Goal: Task Accomplishment & Management: Manage account settings

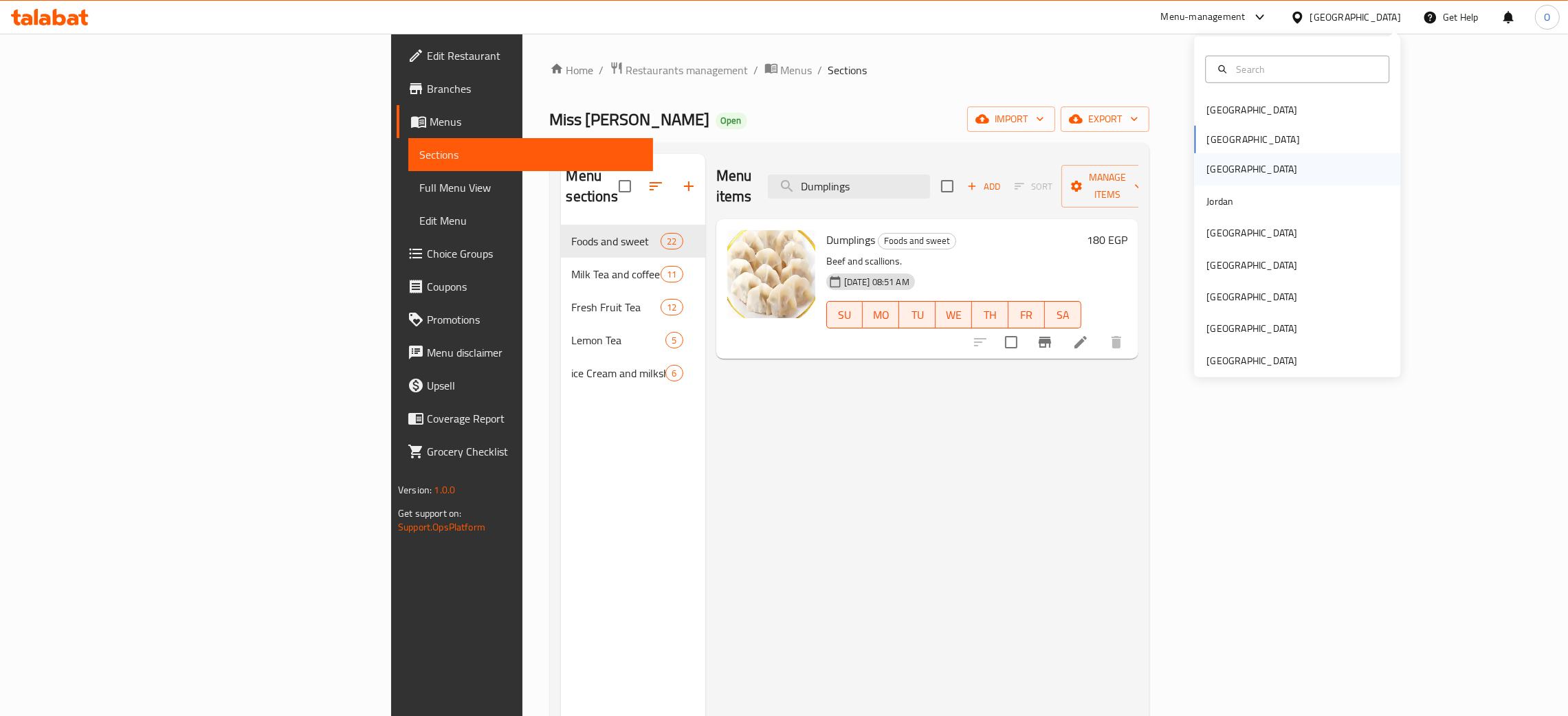
click at [1214, 167] on div "Iraq" at bounding box center [1251, 169] width 112 height 31
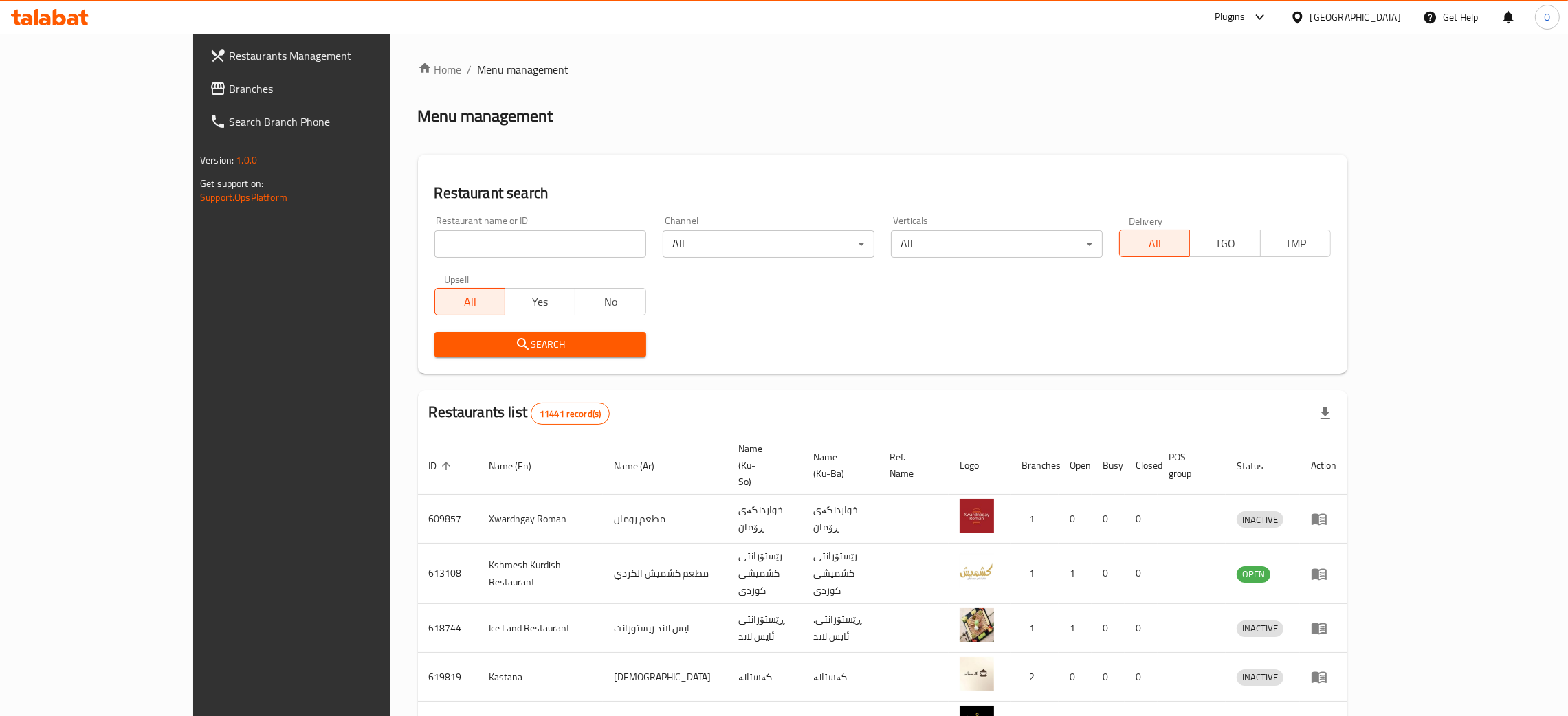
click at [434, 243] on input "search" at bounding box center [540, 243] width 211 height 27
paste input "Essse Caffe"
type input "Essse Caffe"
click button "Search" at bounding box center [540, 345] width 211 height 25
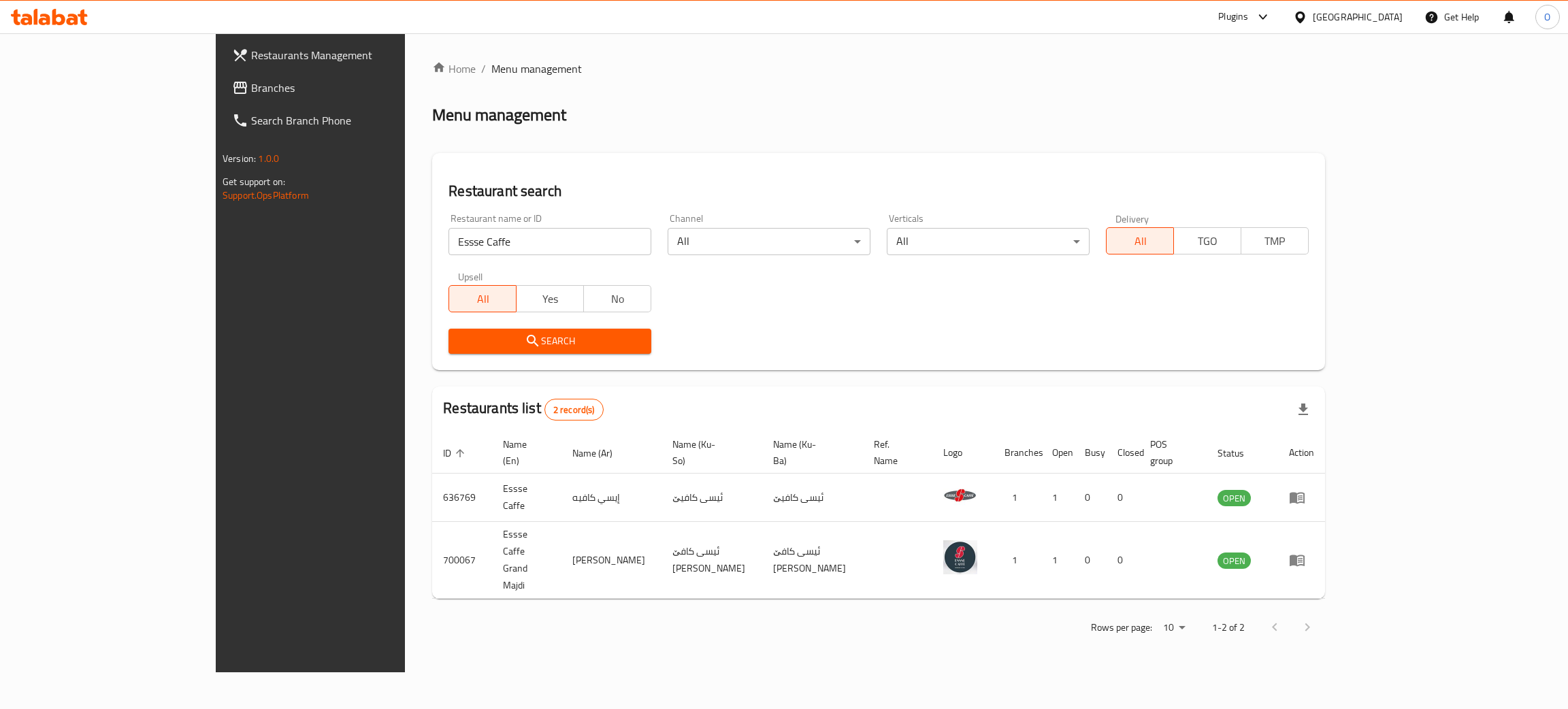
click at [1391, 16] on div "Iraq" at bounding box center [1357, 16] width 89 height 15
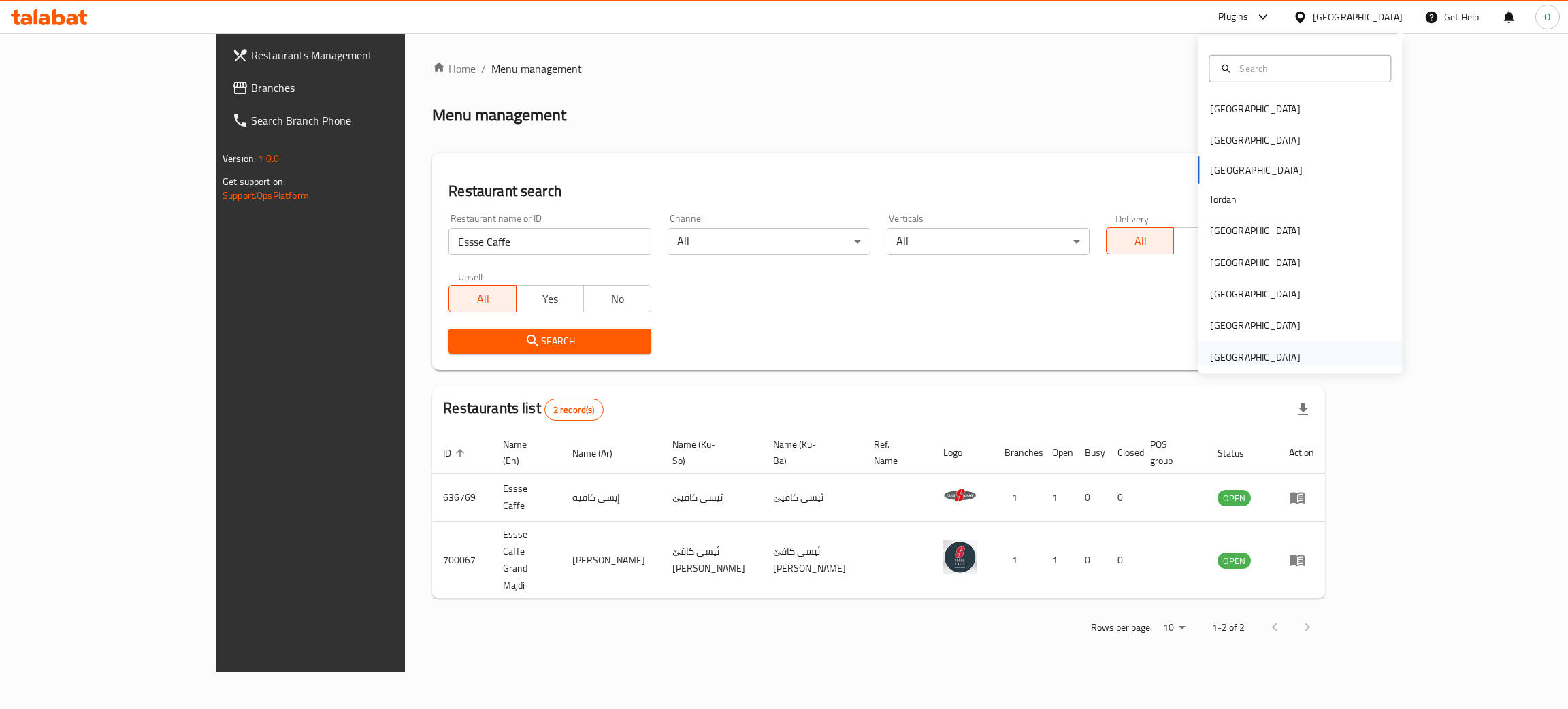
click at [1292, 351] on div "United Arab Emirates" at bounding box center [1255, 357] width 111 height 31
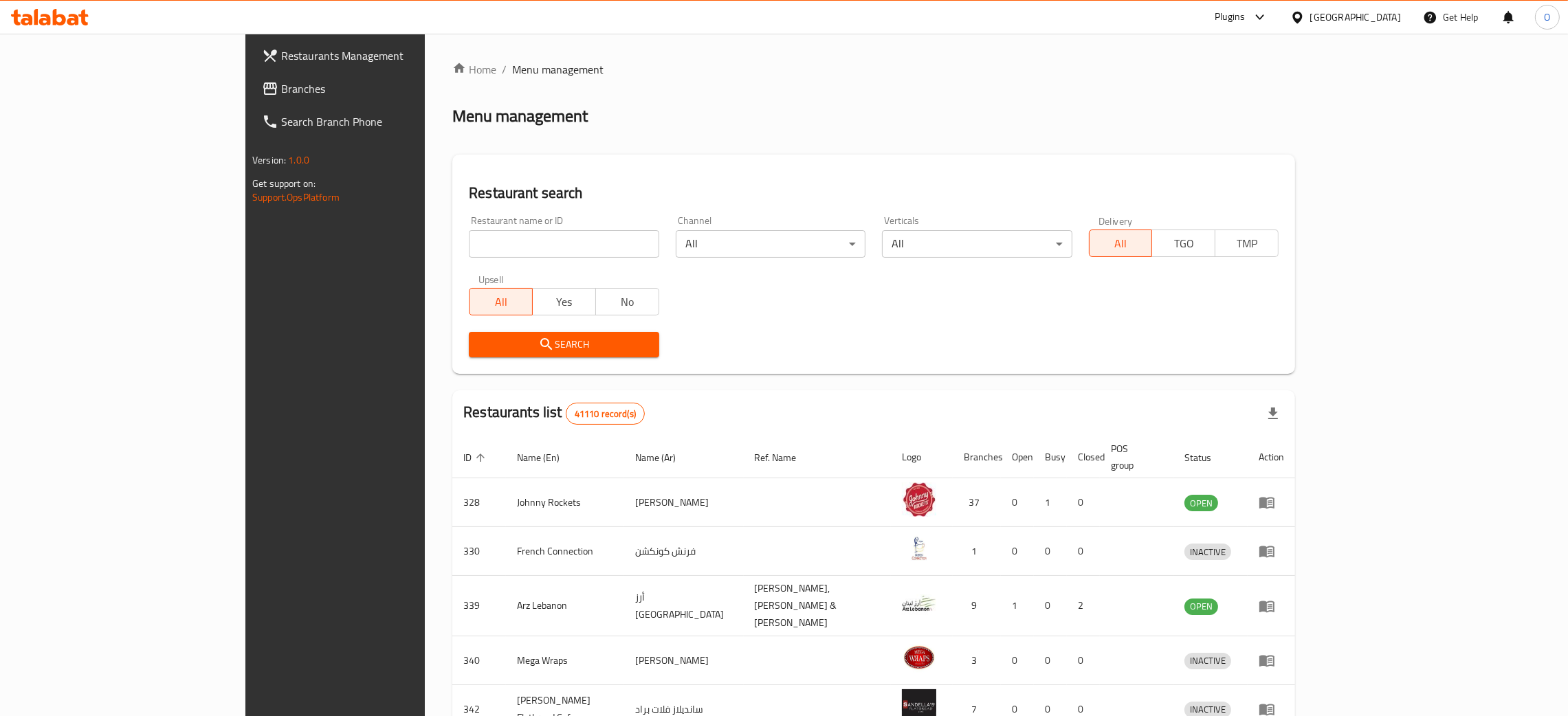
click at [469, 247] on input "search" at bounding box center [563, 243] width 189 height 27
paste input "Chin Chang"
type input "Chin Chang"
click button "Search" at bounding box center [563, 345] width 189 height 25
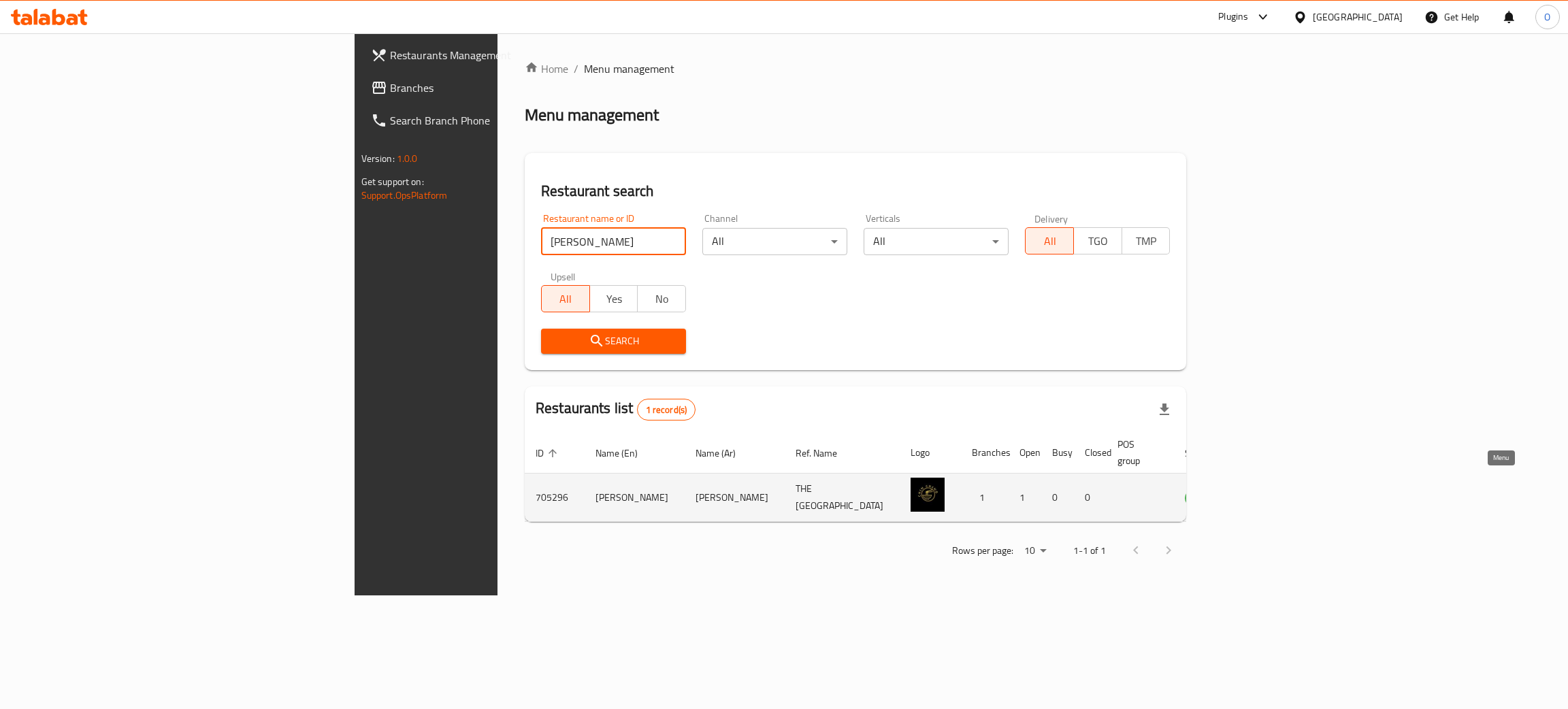
click at [1272, 492] on icon "enhanced table" at bounding box center [1264, 498] width 15 height 12
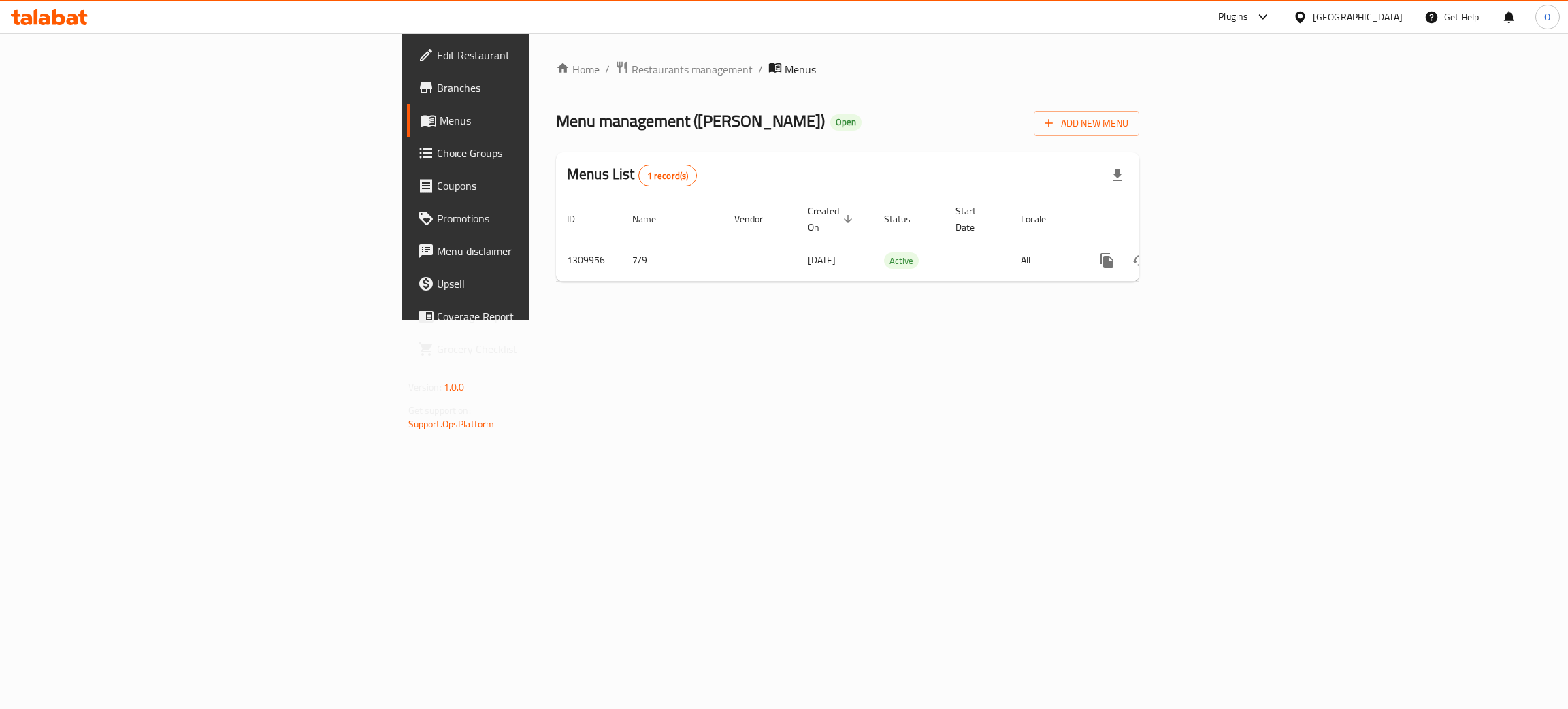
click at [1374, 10] on div "United Arab Emirates" at bounding box center [1357, 16] width 89 height 15
click at [1216, 173] on div "Iraq" at bounding box center [1255, 172] width 111 height 31
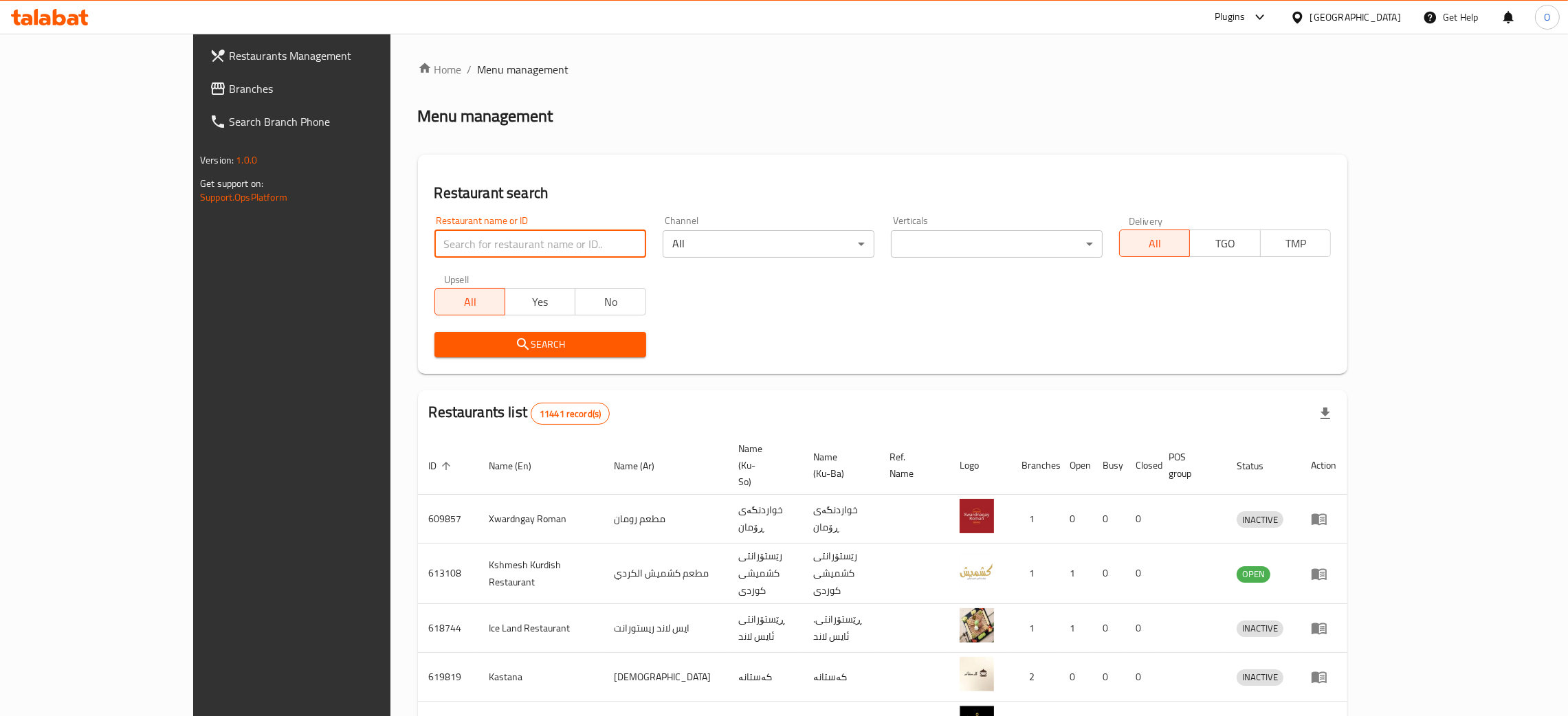
click at [434, 245] on input "search" at bounding box center [540, 243] width 211 height 27
paste input "Essse Caffe"
type input "Essse Caffe"
click button "Search" at bounding box center [540, 345] width 211 height 25
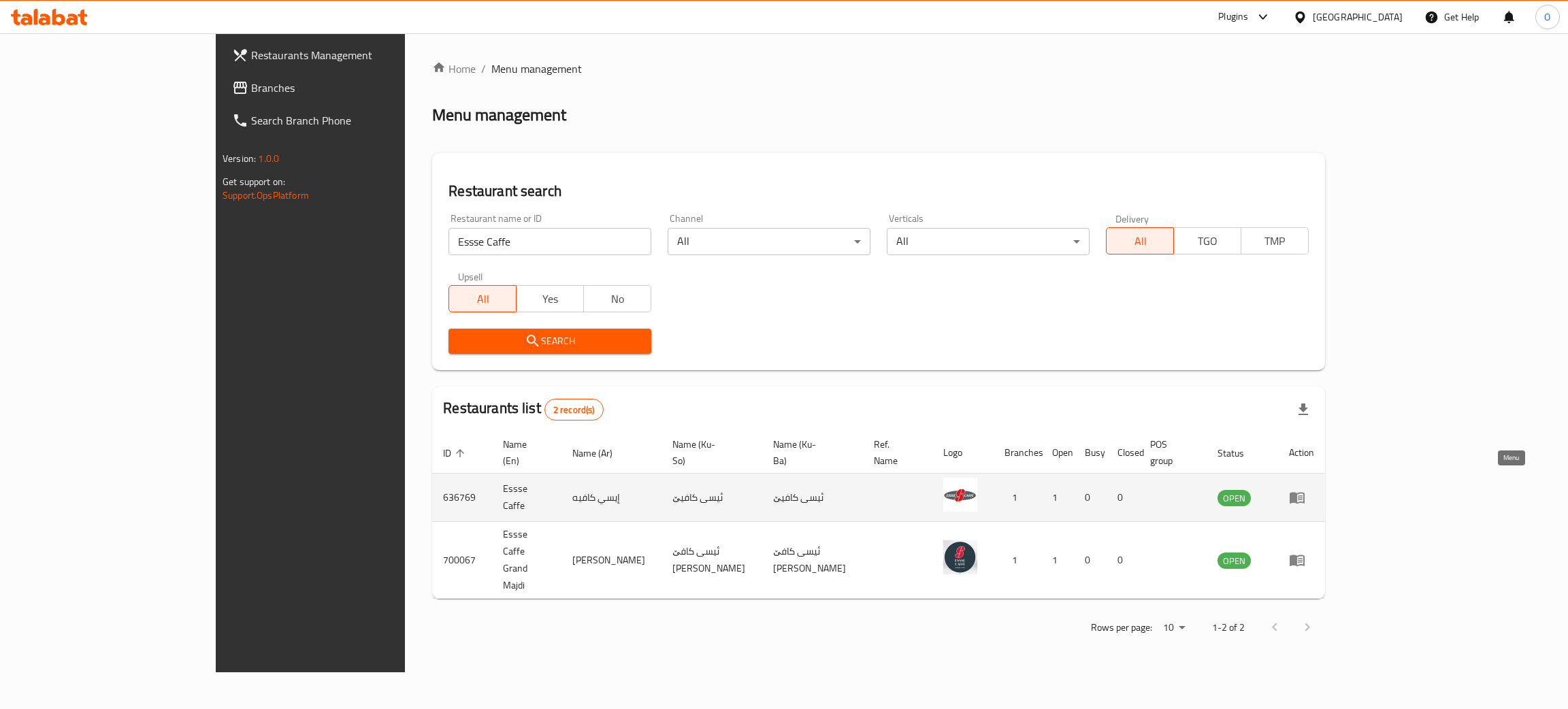
click at [1304, 492] on icon "enhanced table" at bounding box center [1297, 498] width 15 height 12
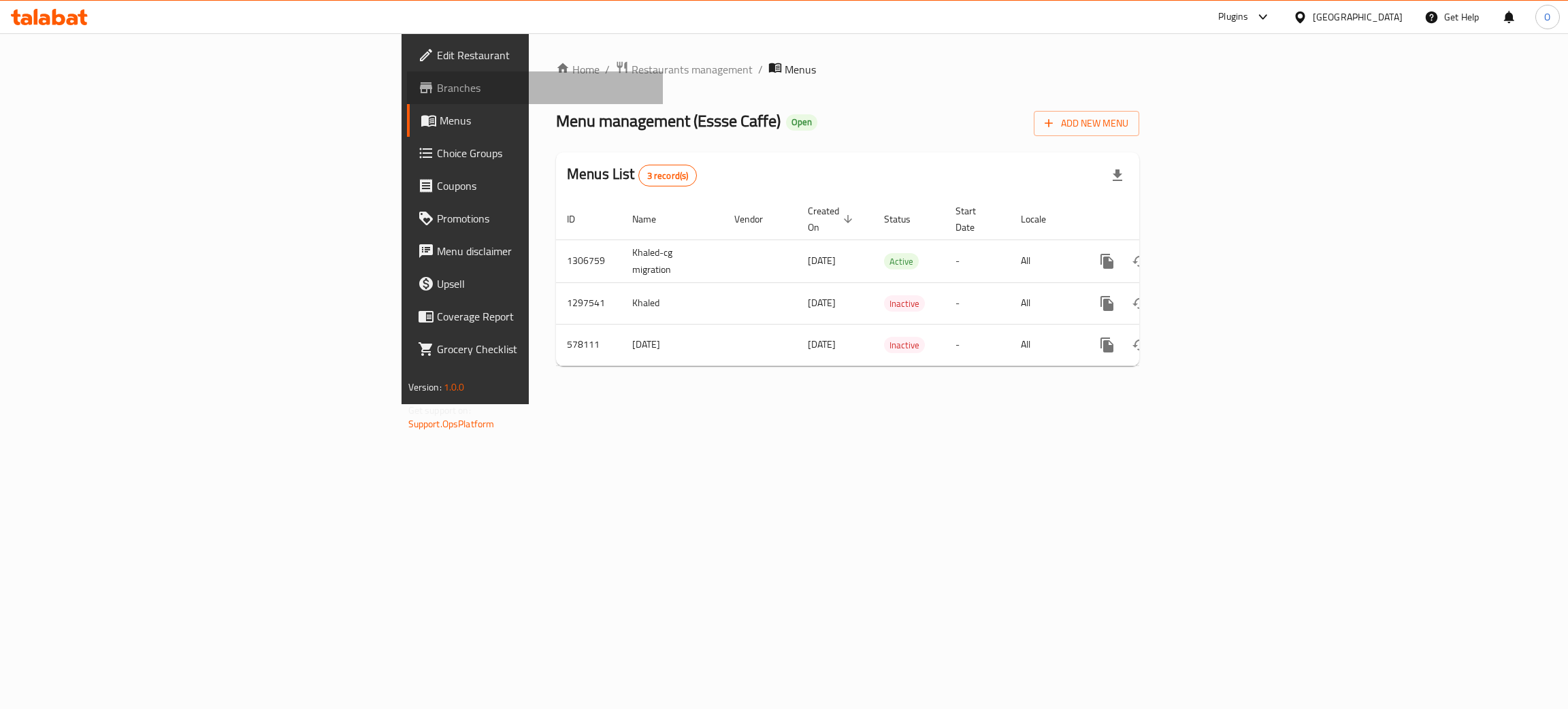
click at [437, 88] on span "Branches" at bounding box center [544, 87] width 215 height 16
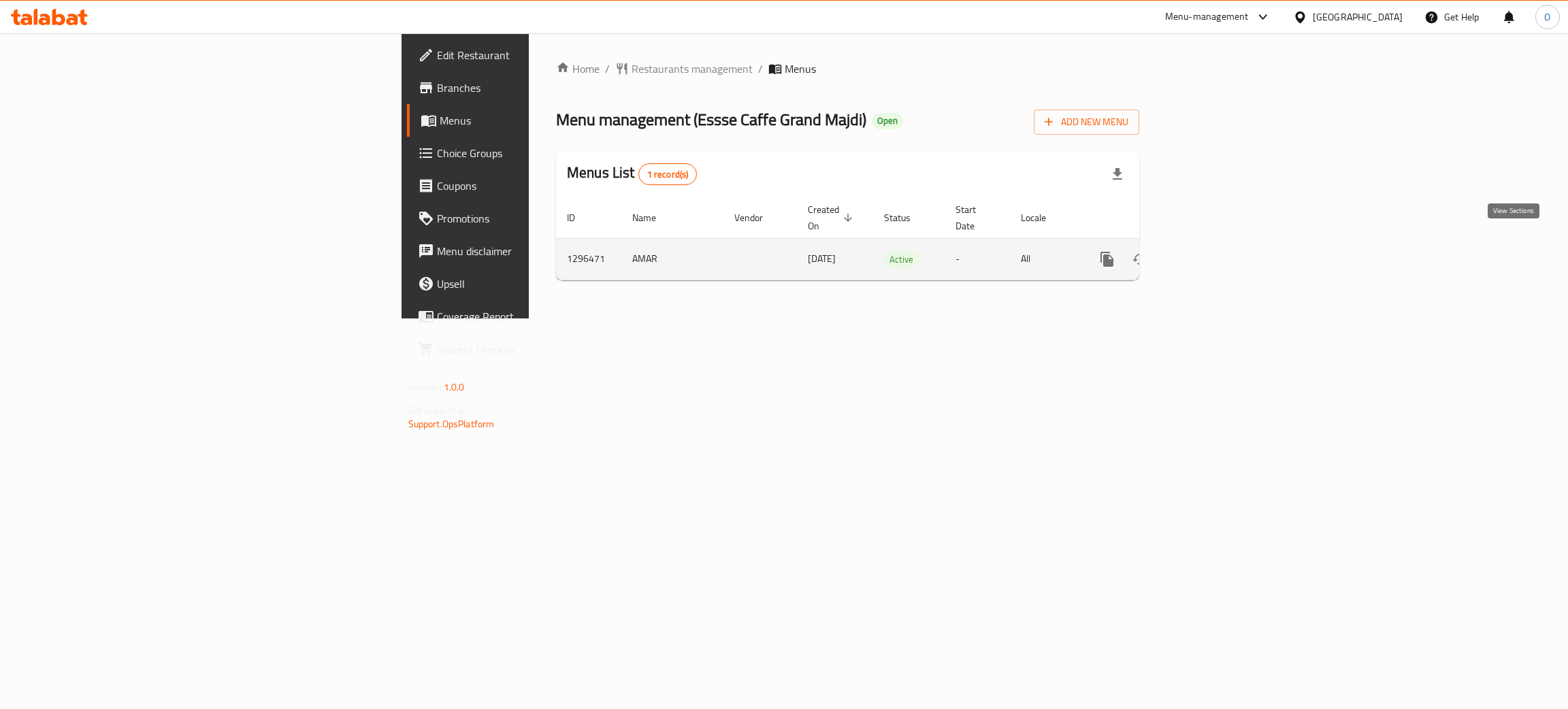
click at [1213, 251] on icon "enhanced table" at bounding box center [1205, 259] width 16 height 16
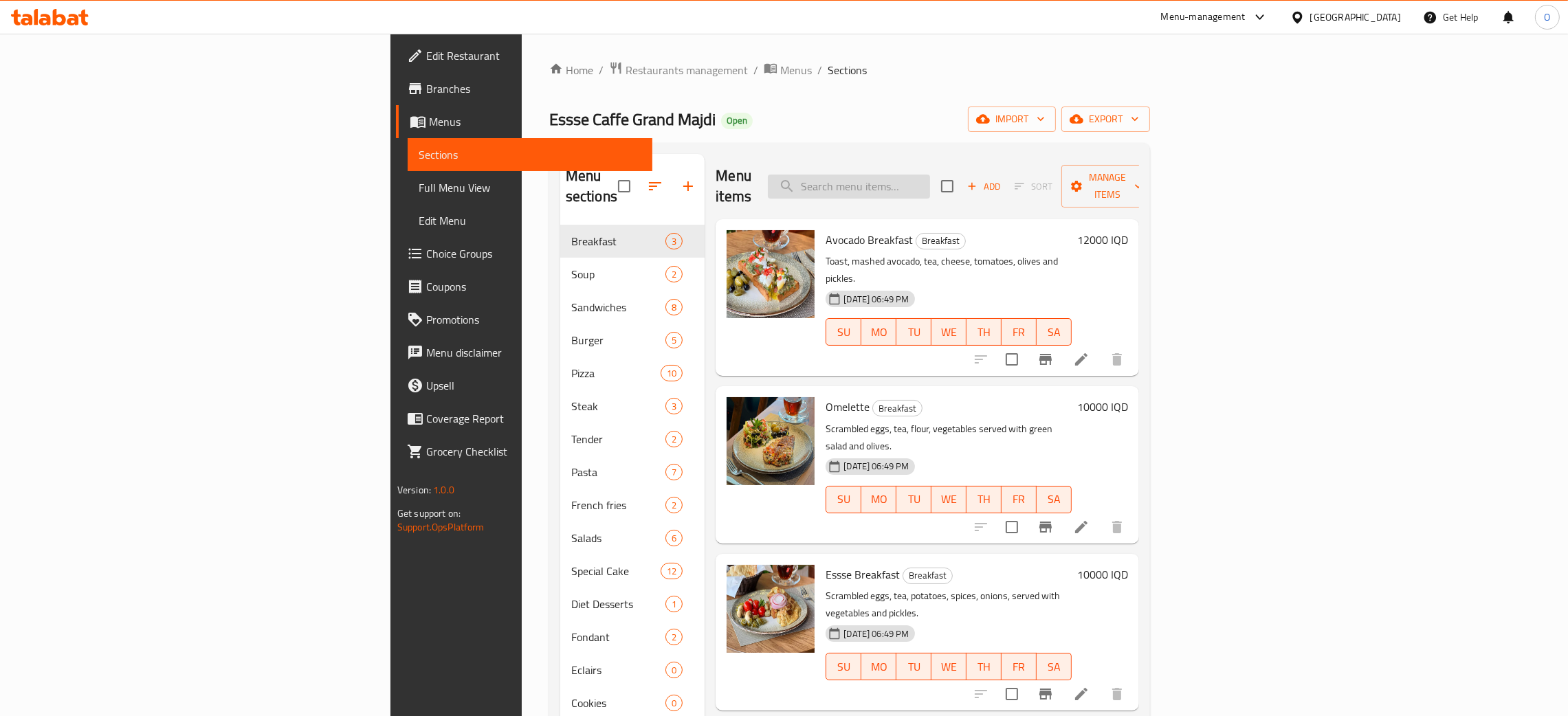
click at [930, 177] on input "search" at bounding box center [848, 186] width 162 height 24
paste input "Honey Cake"
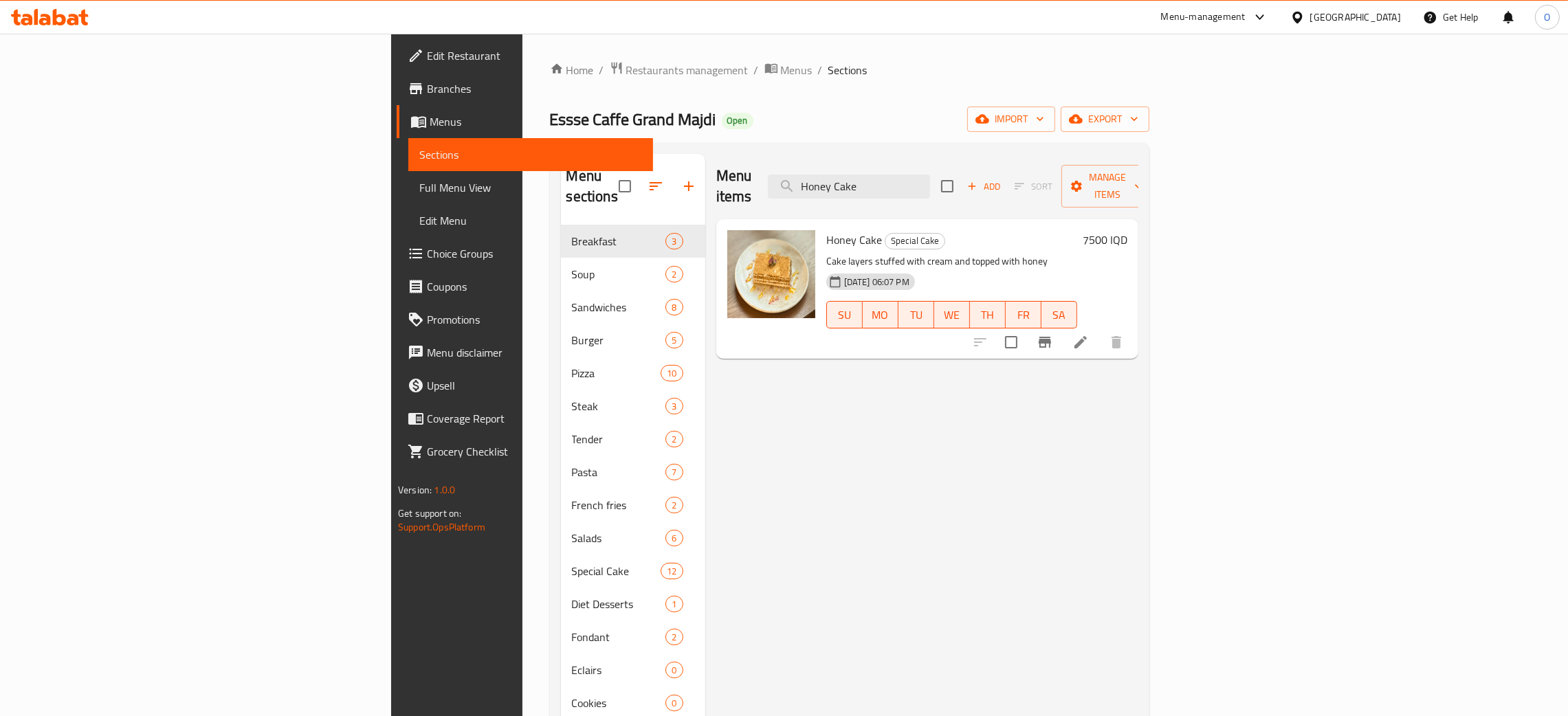
type input "Honey Cake"
click at [1399, 3] on div "Iraq" at bounding box center [1345, 17] width 133 height 33
click at [1398, 13] on div "Iraq" at bounding box center [1355, 16] width 90 height 15
click at [1240, 229] on div "Kuwait" at bounding box center [1297, 232] width 206 height 31
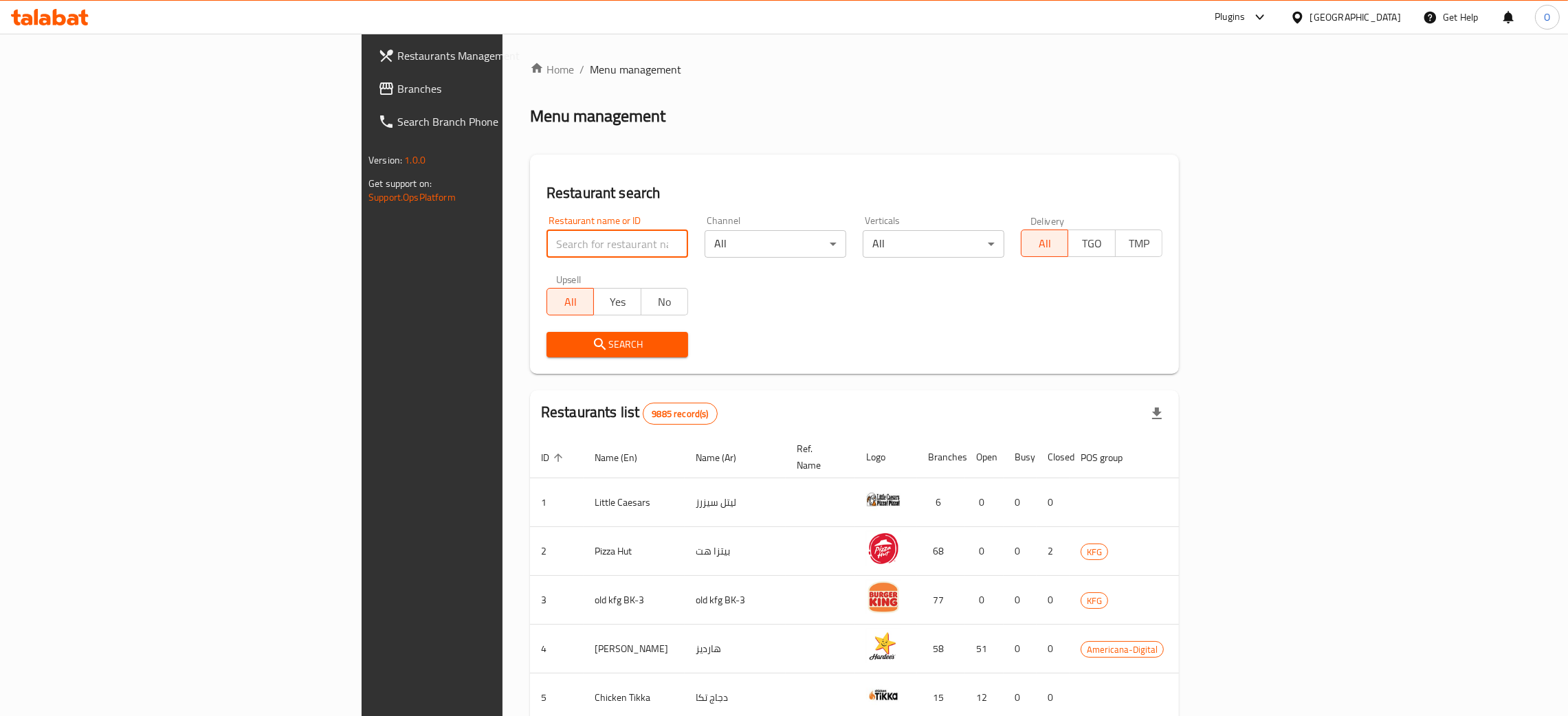
click at [547, 242] on input "search" at bounding box center [617, 243] width 141 height 27
paste input "Khokh w Mango"
type input "Khokh w Mango"
click button "Search" at bounding box center [617, 345] width 141 height 25
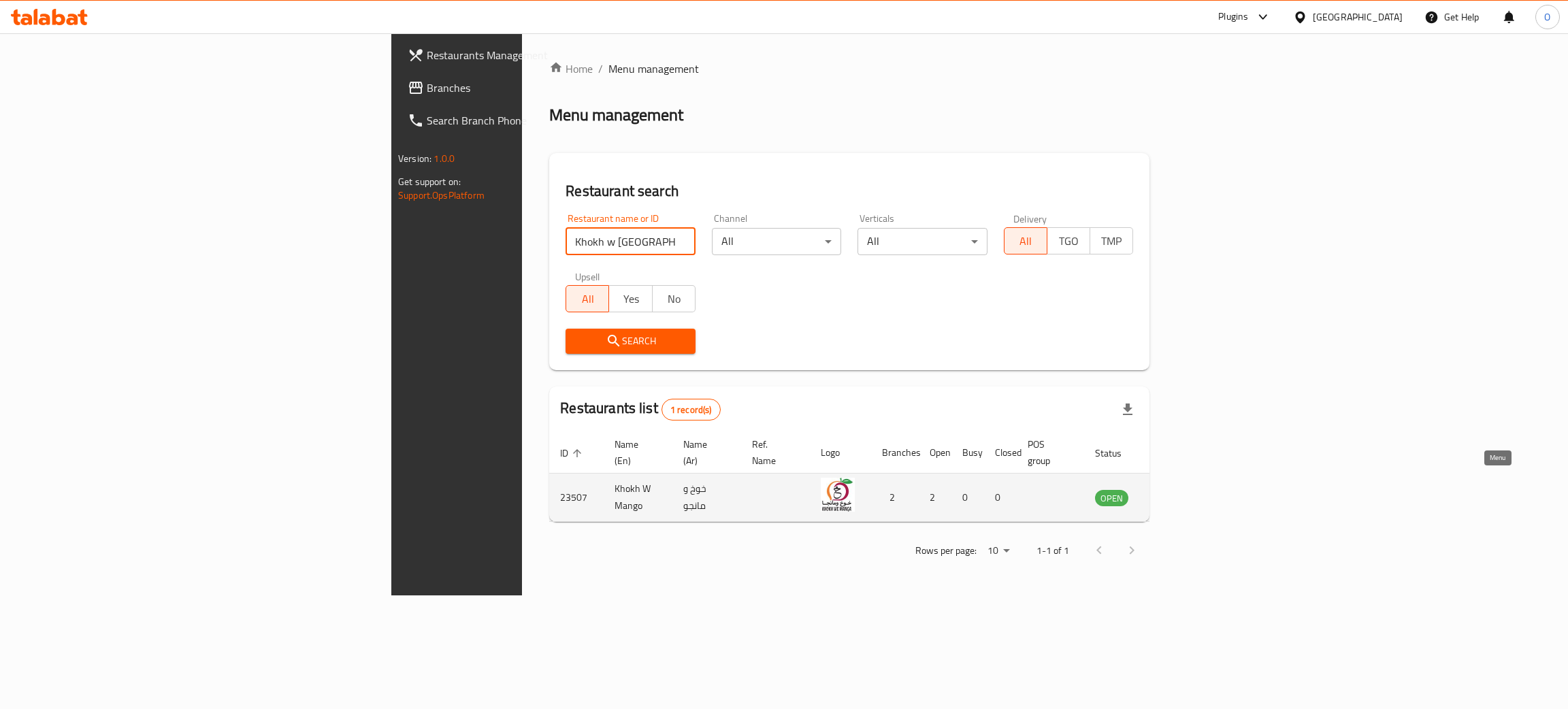
click at [1182, 492] on icon "enhanced table" at bounding box center [1174, 498] width 15 height 12
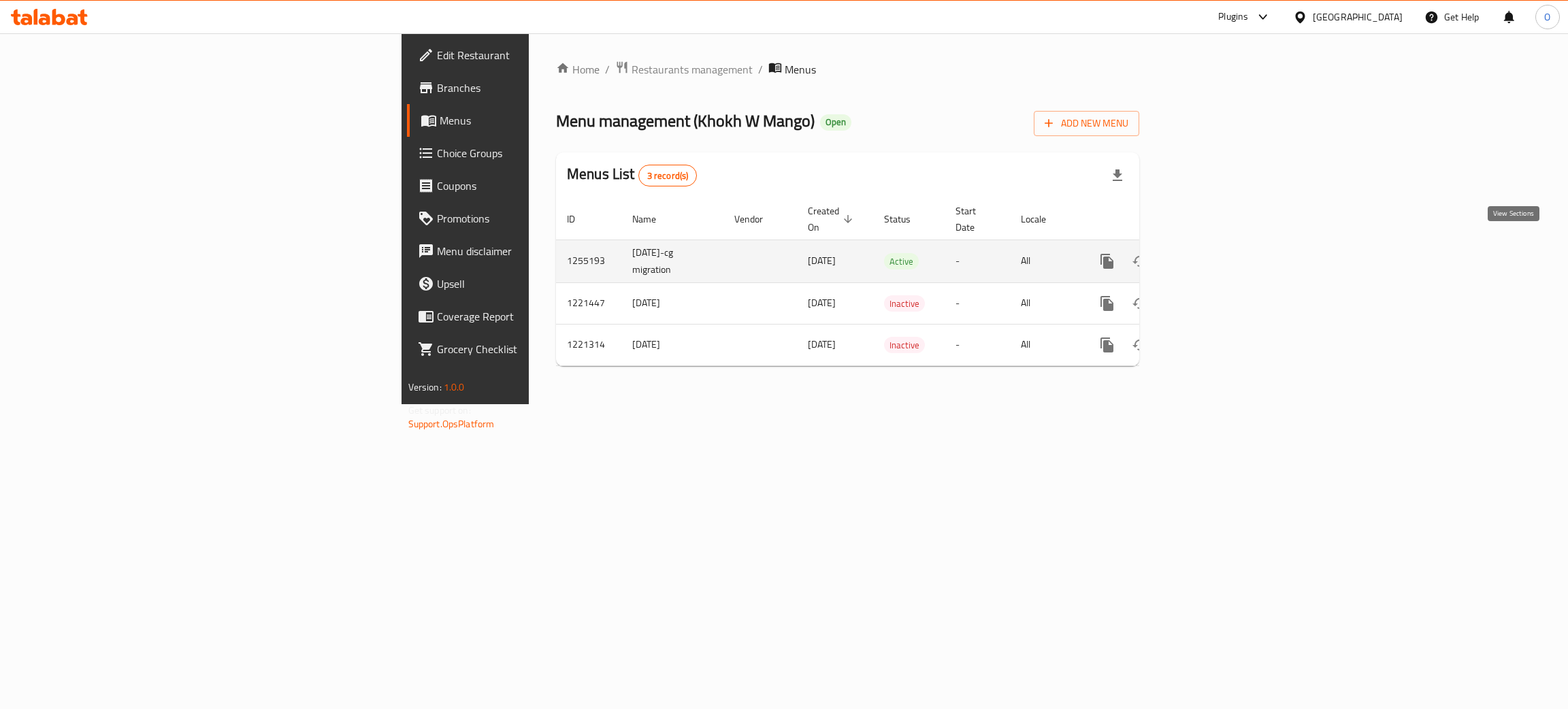
click at [1213, 253] on icon "enhanced table" at bounding box center [1205, 260] width 16 height 16
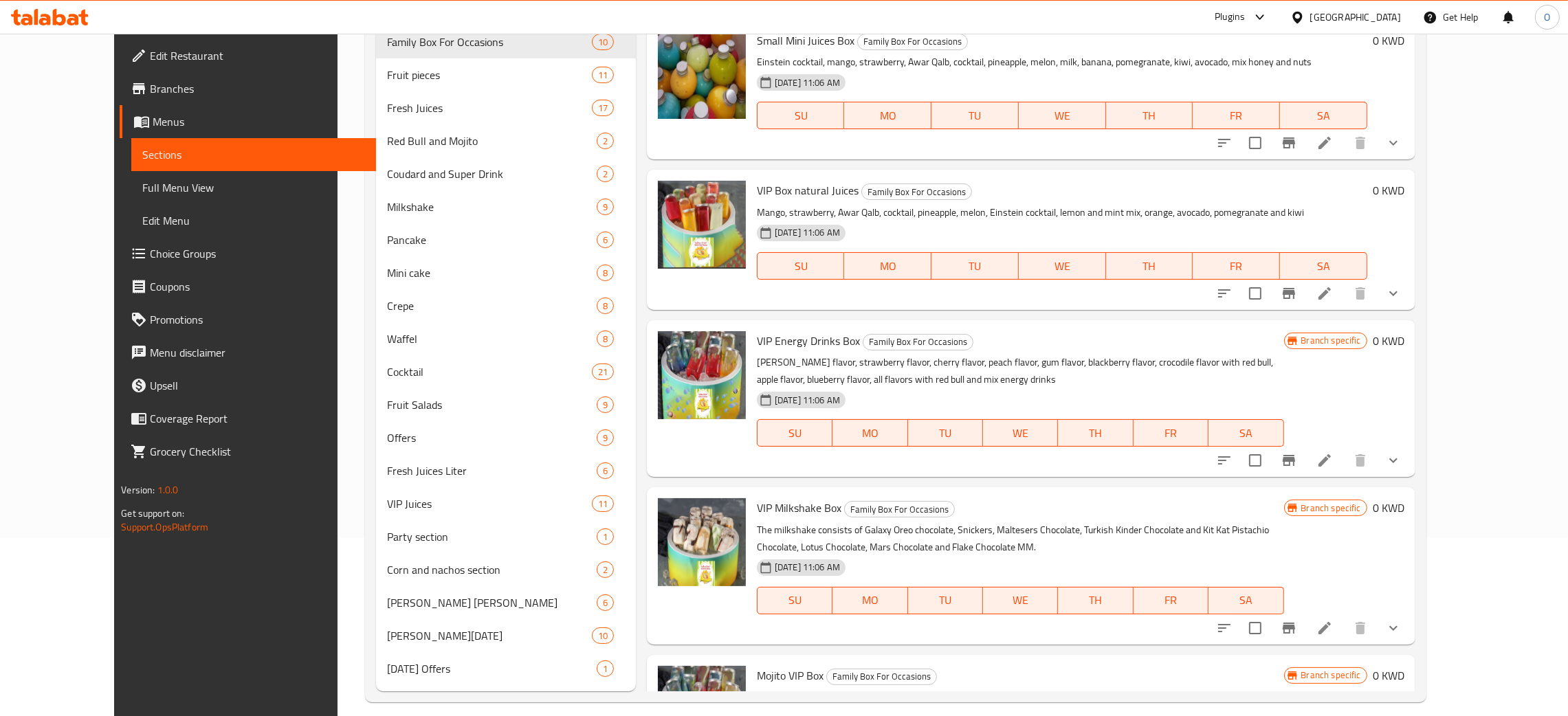
scroll to position [194, 0]
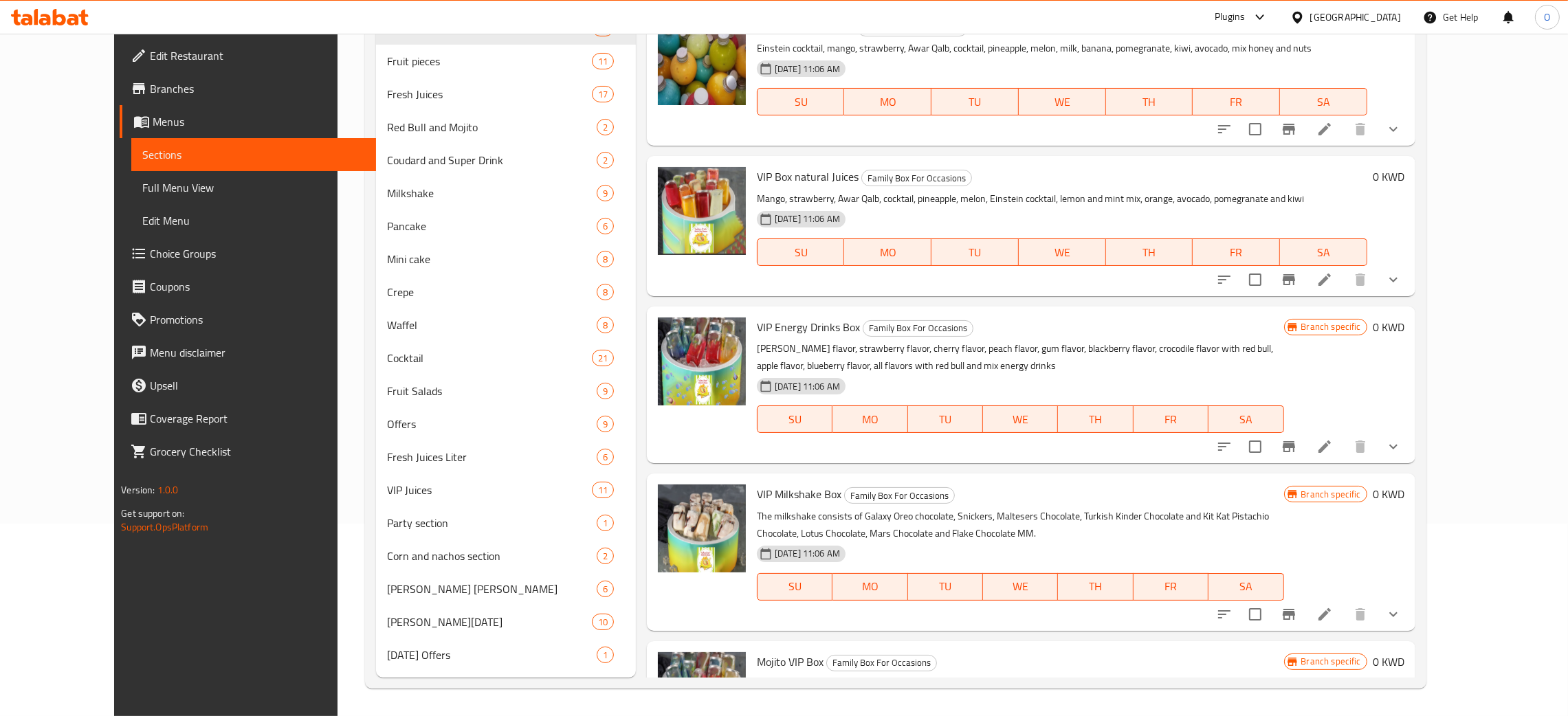
click at [1378, 19] on div "Kuwait" at bounding box center [1355, 16] width 90 height 15
type input "qa"
click at [1240, 102] on div "Qatar" at bounding box center [1251, 111] width 112 height 31
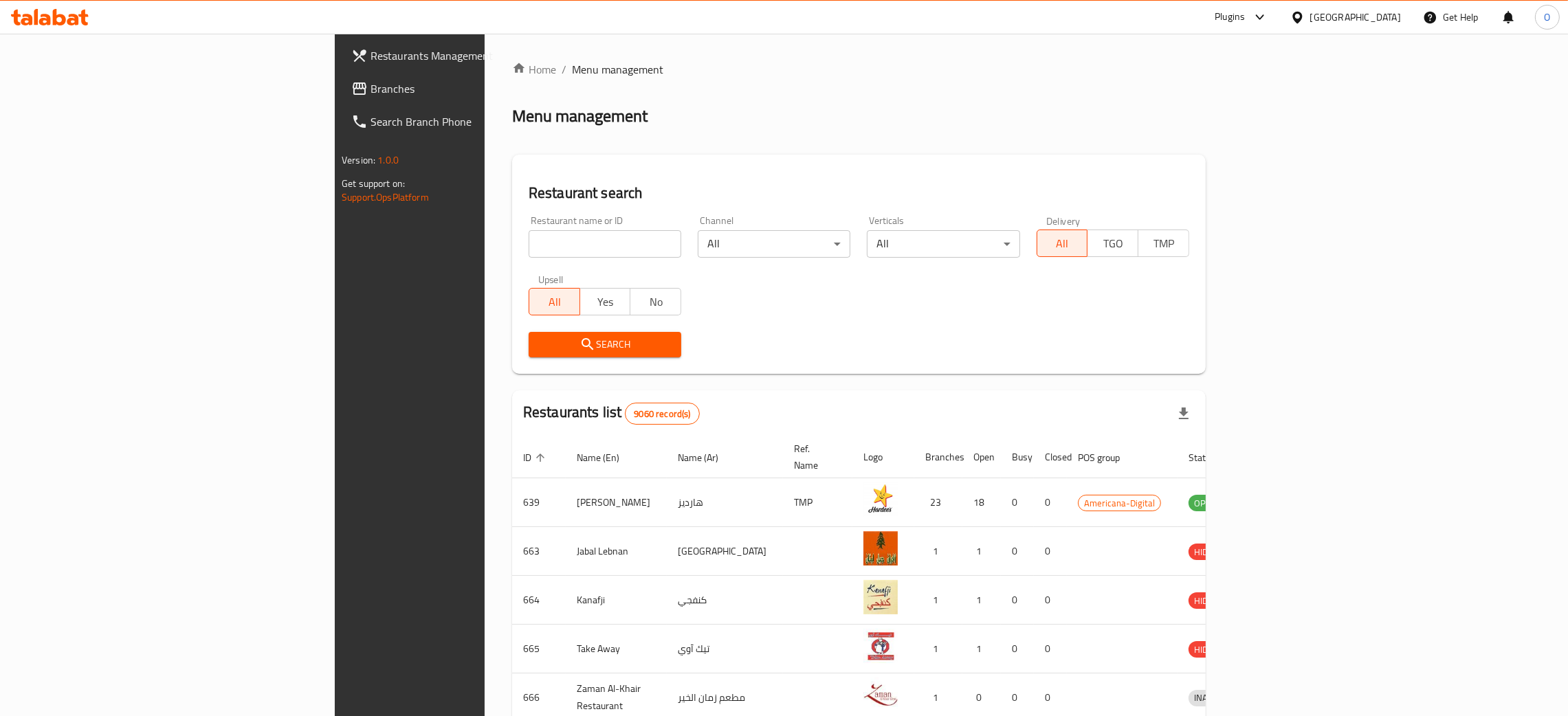
click at [529, 257] on input "search" at bounding box center [605, 243] width 152 height 27
paste input "Koshari Ko"
type input "Koshari Ko"
click button "Search" at bounding box center [605, 345] width 152 height 25
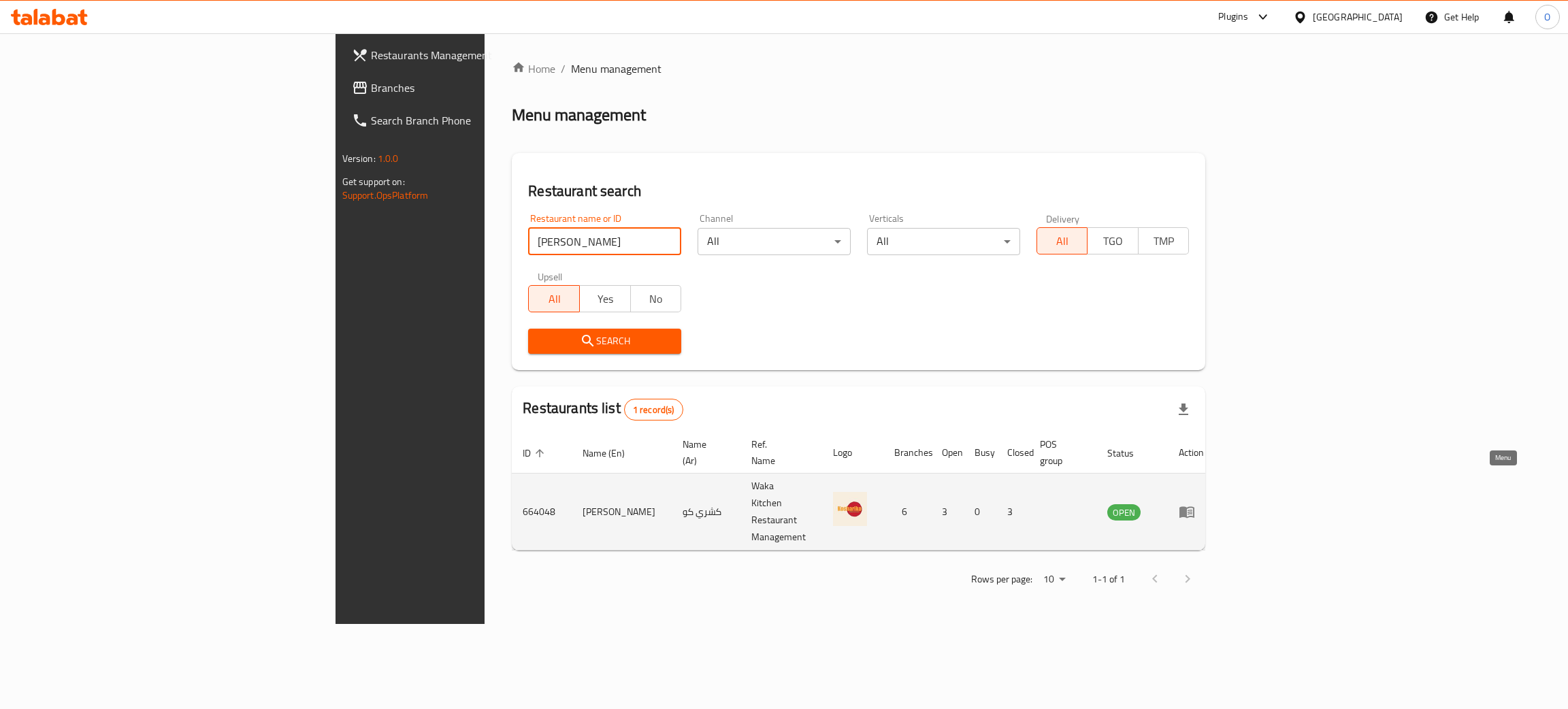
click at [1192, 509] on icon "enhanced table" at bounding box center [1190, 512] width 5 height 5
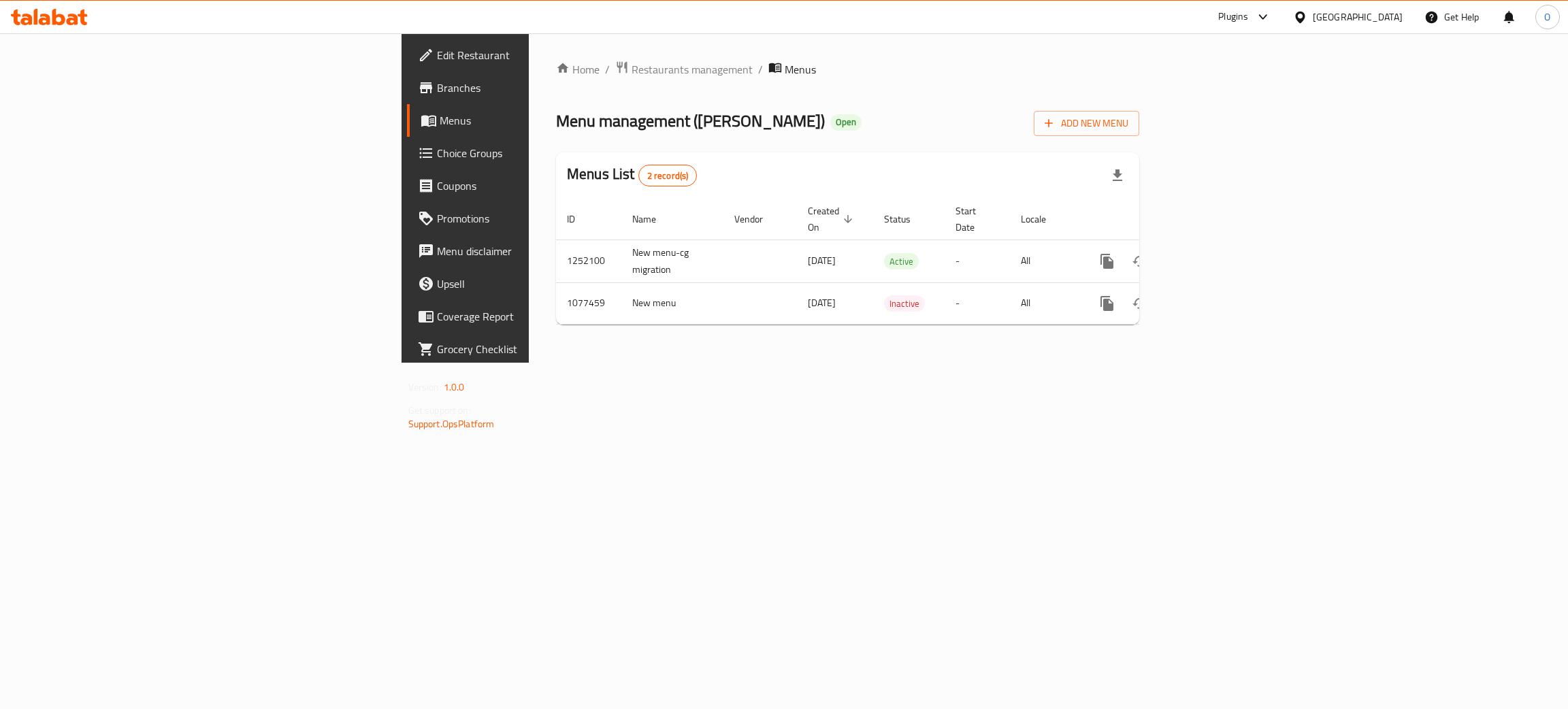
click at [1398, 19] on div "Qatar" at bounding box center [1357, 16] width 89 height 15
click at [1220, 367] on div "Bahrain Egypt Iraq Jordan Kuwait Oman Qatar Saudi Arabia United Arab Emirates" at bounding box center [1300, 204] width 204 height 337
click at [1231, 361] on div "United Arab Emirates" at bounding box center [1255, 357] width 89 height 15
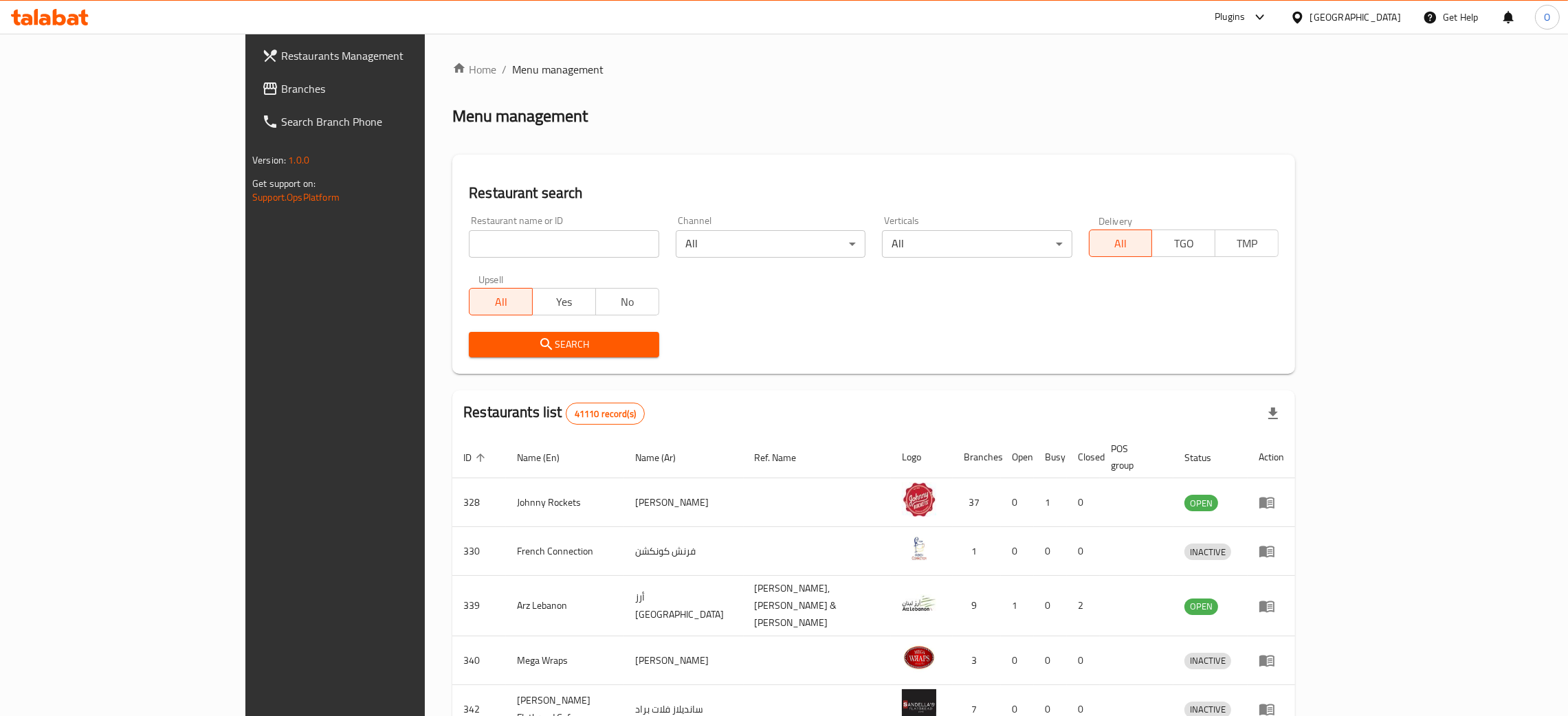
click at [460, 258] on div "Restaurant name or ID Restaurant name or ID" at bounding box center [563, 236] width 206 height 58
click at [469, 249] on input "search" at bounding box center [563, 243] width 189 height 27
paste input "Cafe Soul"
type input "Cafe Soul"
click button "Search" at bounding box center [563, 345] width 189 height 25
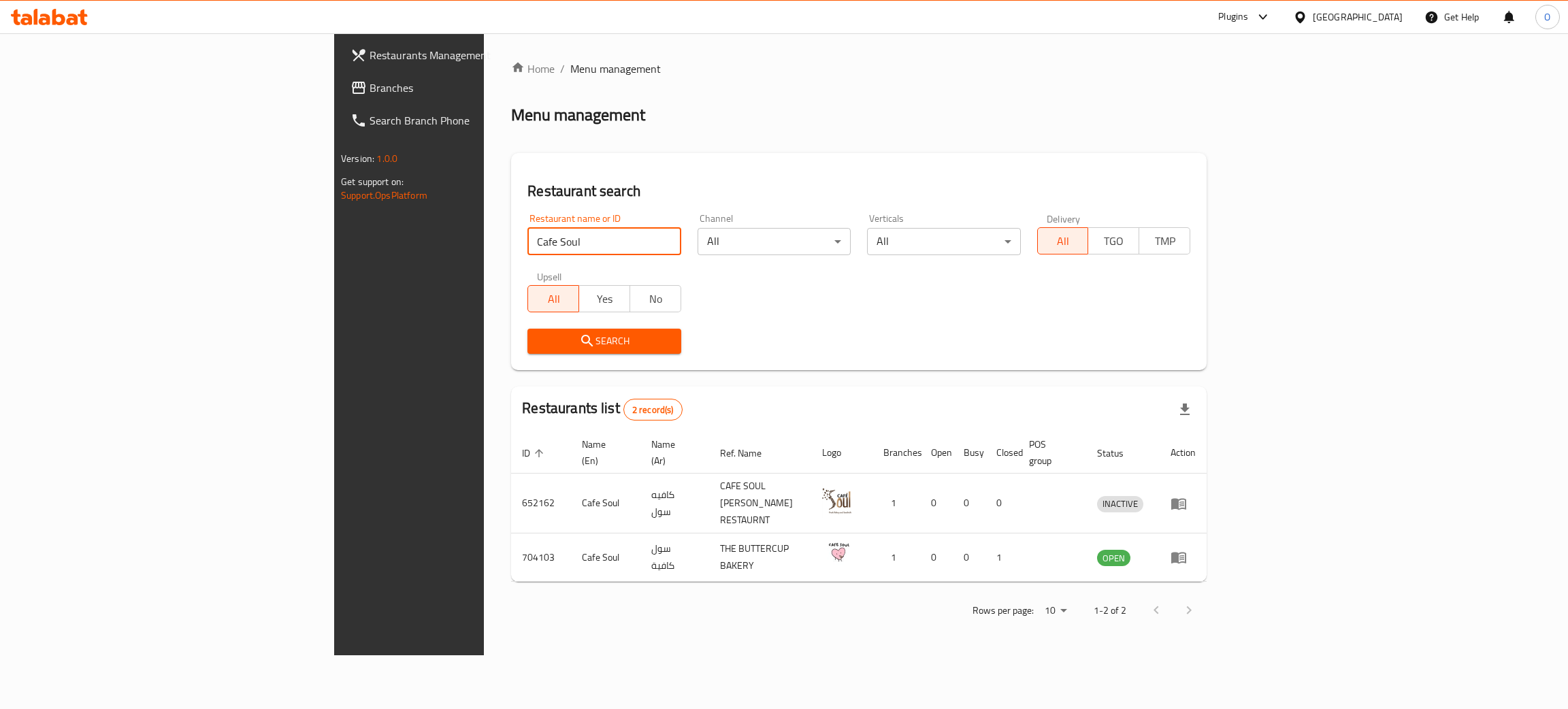
click at [369, 87] on span "Branches" at bounding box center [477, 87] width 215 height 16
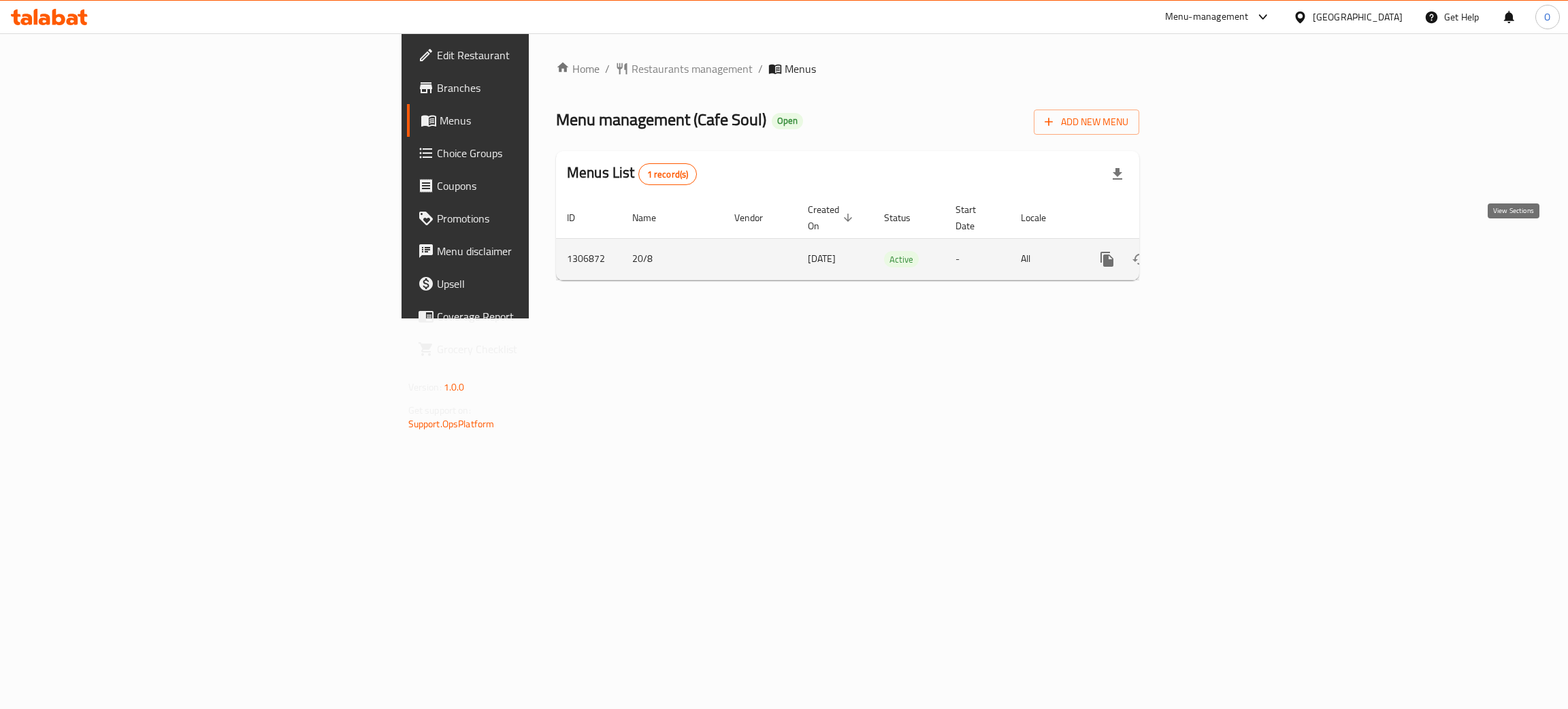
click at [1211, 253] on icon "enhanced table" at bounding box center [1206, 259] width 12 height 12
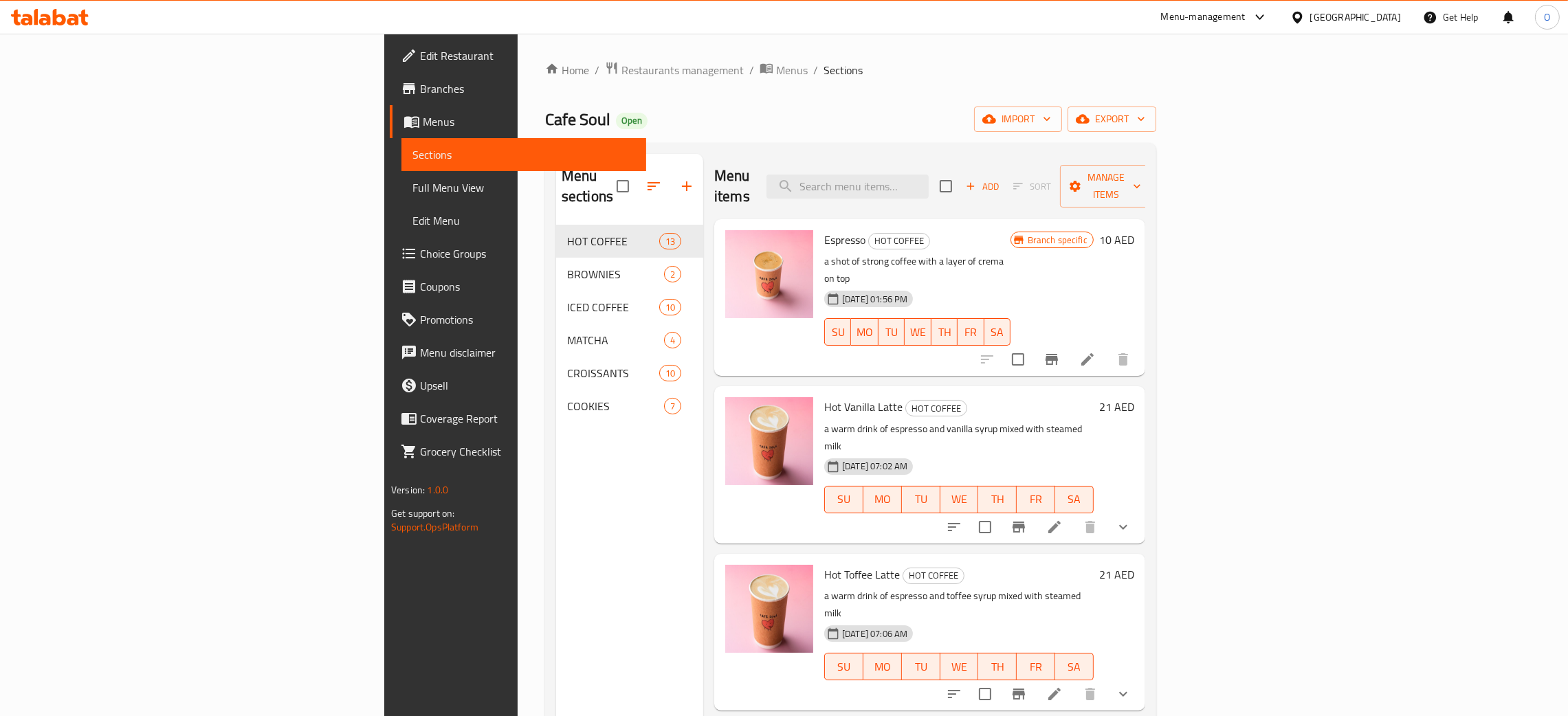
click at [1365, 11] on div "United Arab Emirates" at bounding box center [1355, 16] width 90 height 15
type input "ba"
click at [1253, 97] on div "[GEOGRAPHIC_DATA]" at bounding box center [1297, 110] width 206 height 31
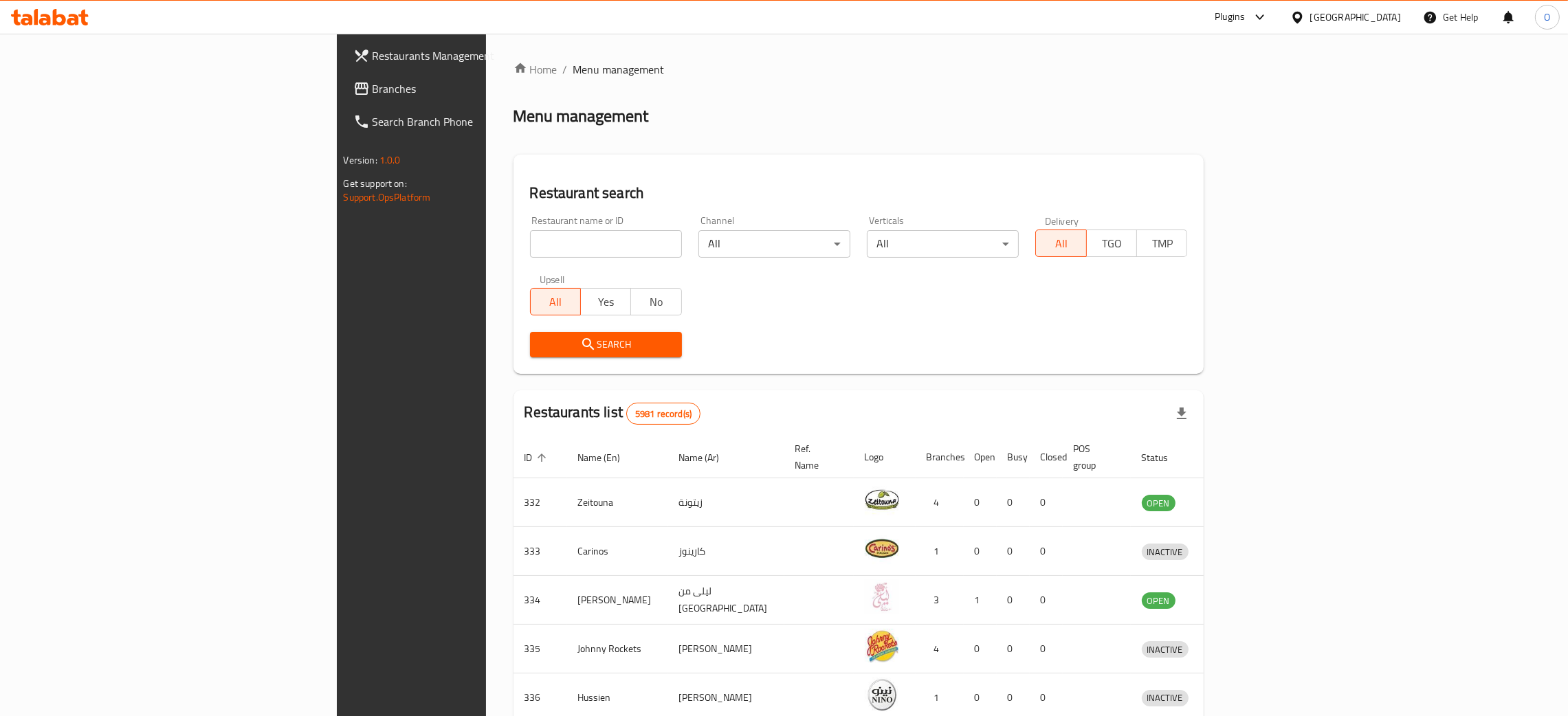
click at [559, 249] on input "search" at bounding box center [606, 243] width 152 height 27
paste input "HABBAT AISH RESTAURANT"
type input "HABBAT AISH RESTAURANT"
click button "Search" at bounding box center [606, 345] width 152 height 25
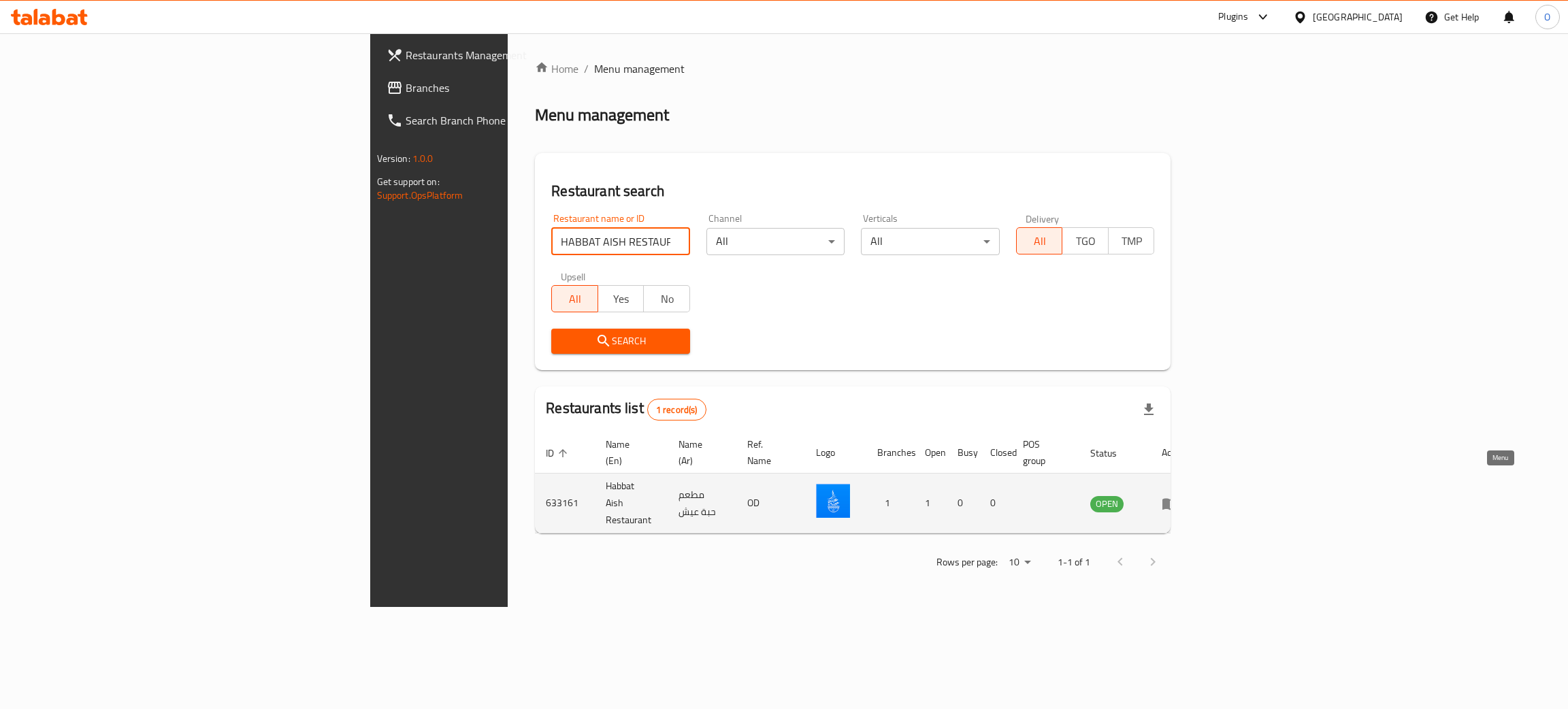
click at [1178, 498] on icon "enhanced table" at bounding box center [1169, 503] width 15 height 12
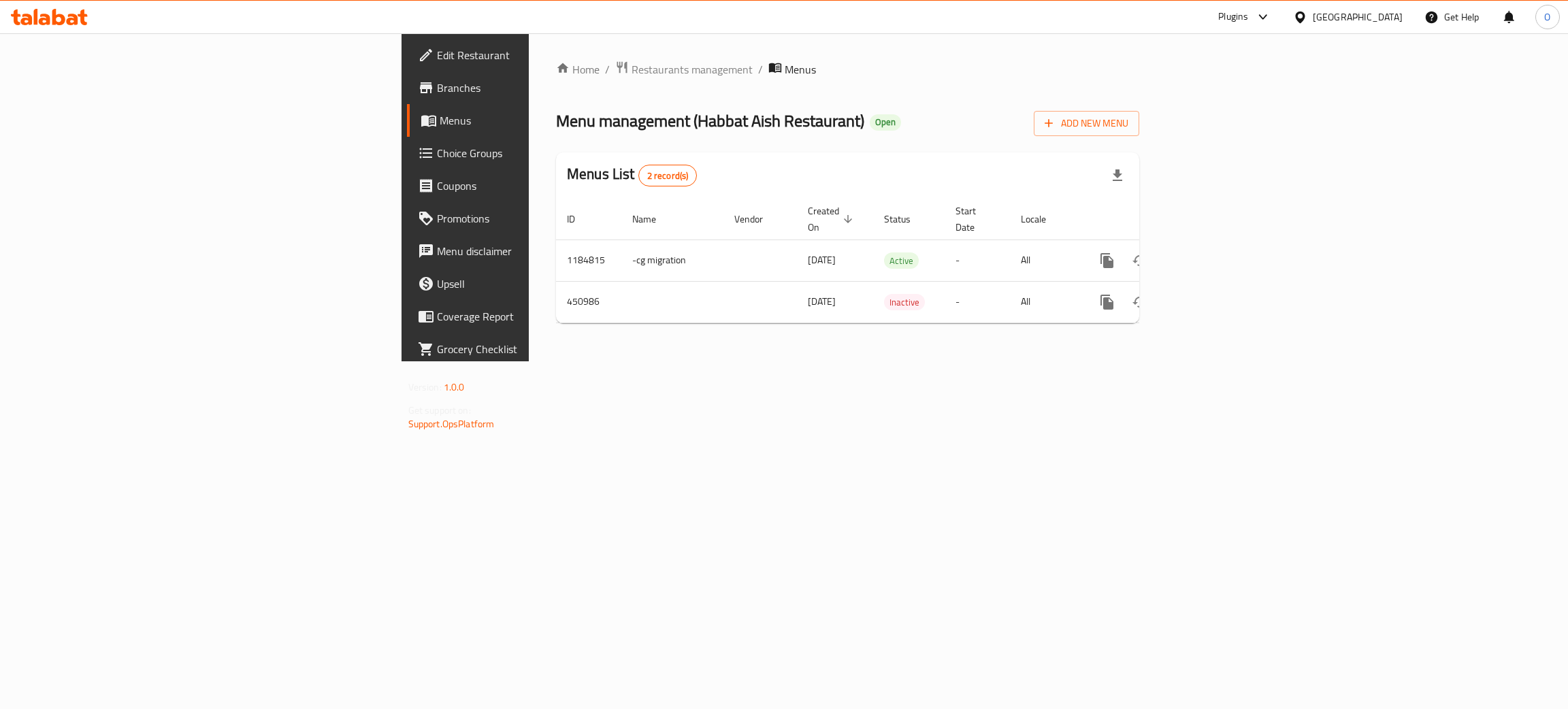
click at [437, 51] on span "Edit Restaurant" at bounding box center [544, 54] width 215 height 16
click at [1213, 251] on icon "enhanced table" at bounding box center [1205, 259] width 16 height 16
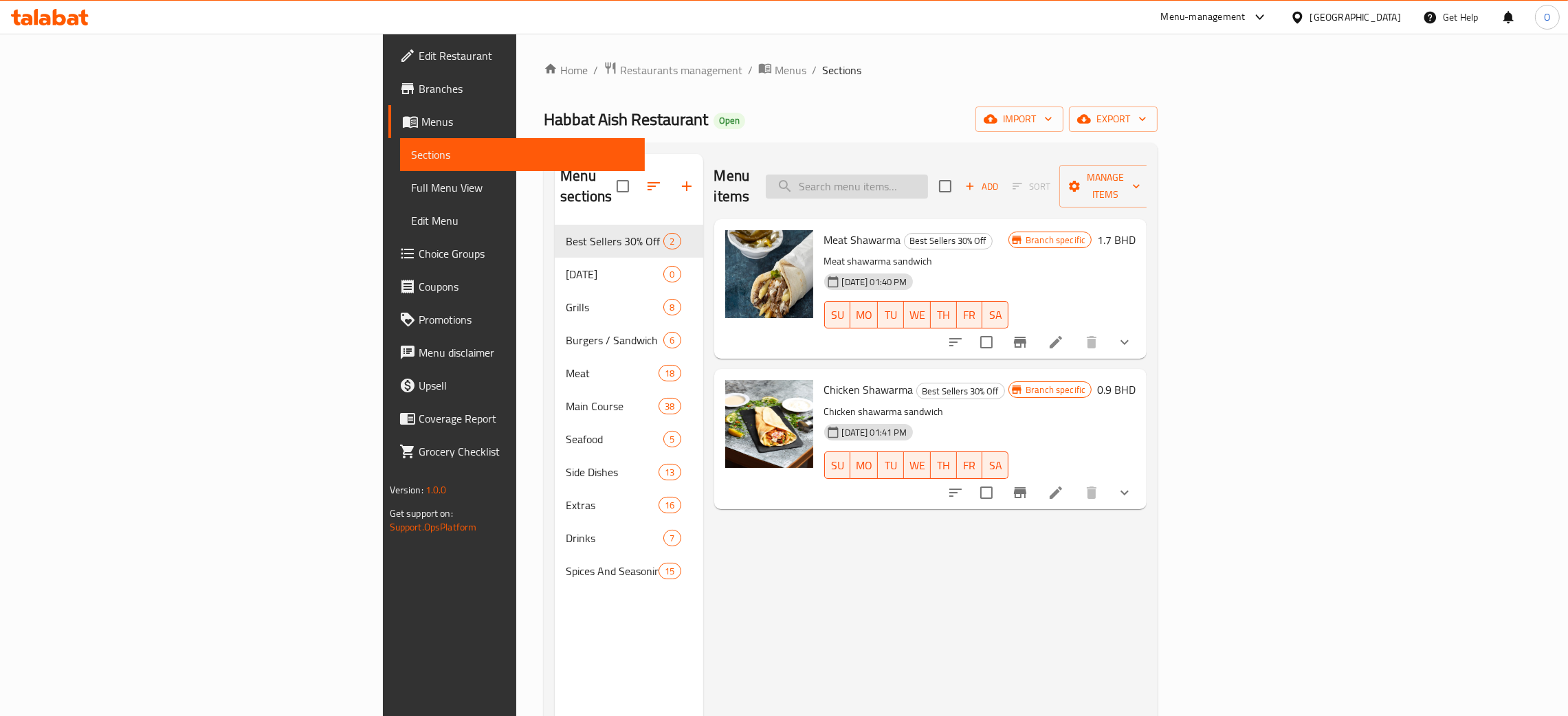
click at [928, 181] on input "search" at bounding box center [847, 186] width 162 height 24
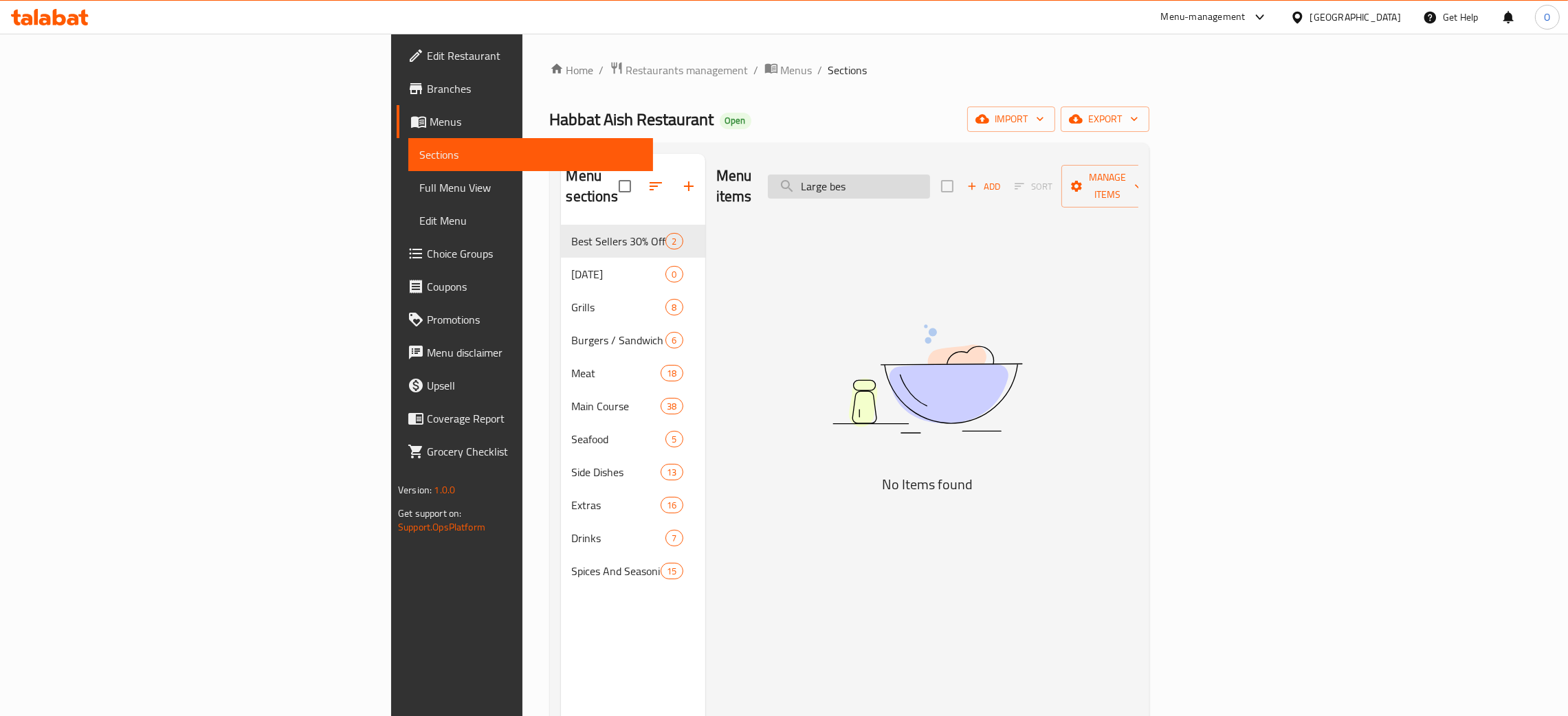
click at [930, 180] on input "Large bes" at bounding box center [848, 186] width 162 height 24
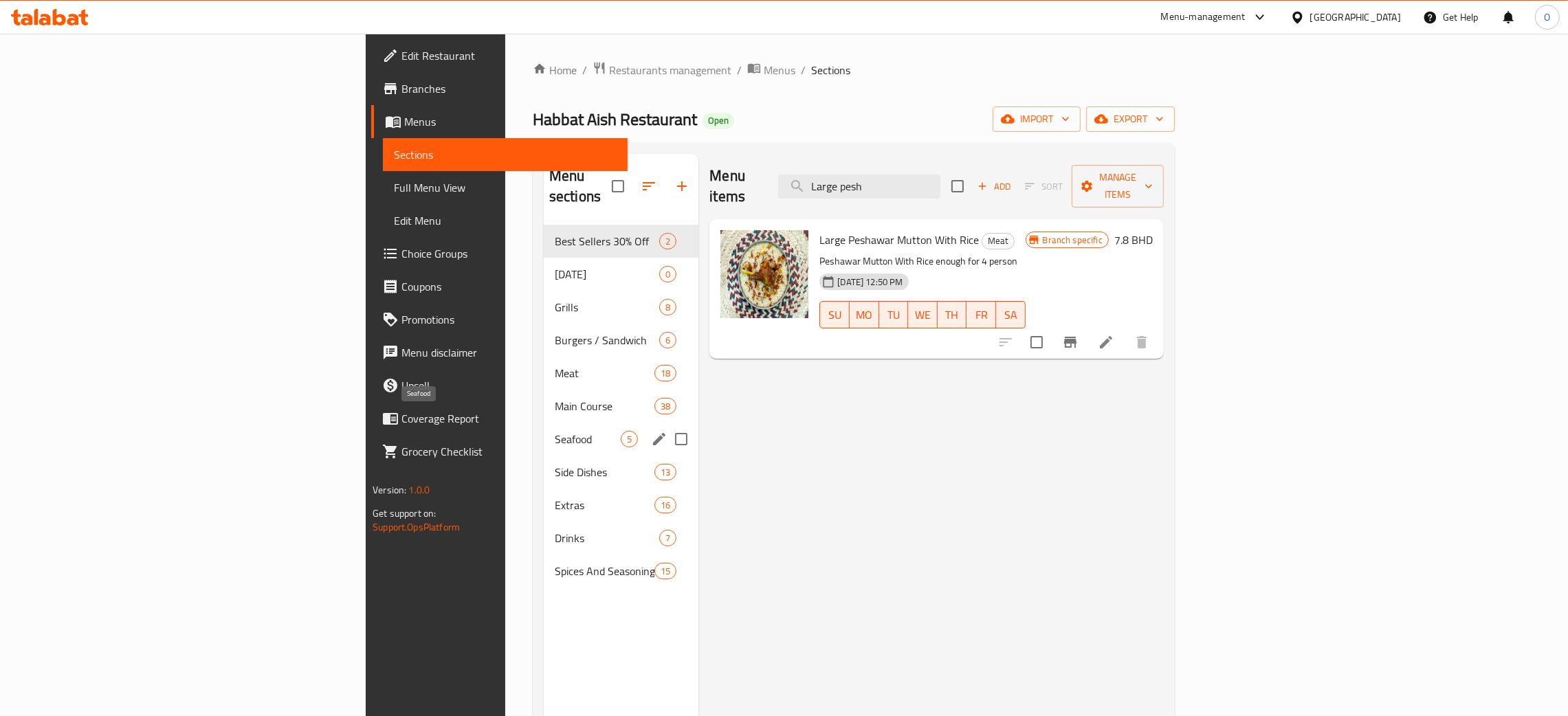
type input "Large pesh"
